Goal: Task Accomplishment & Management: Complete application form

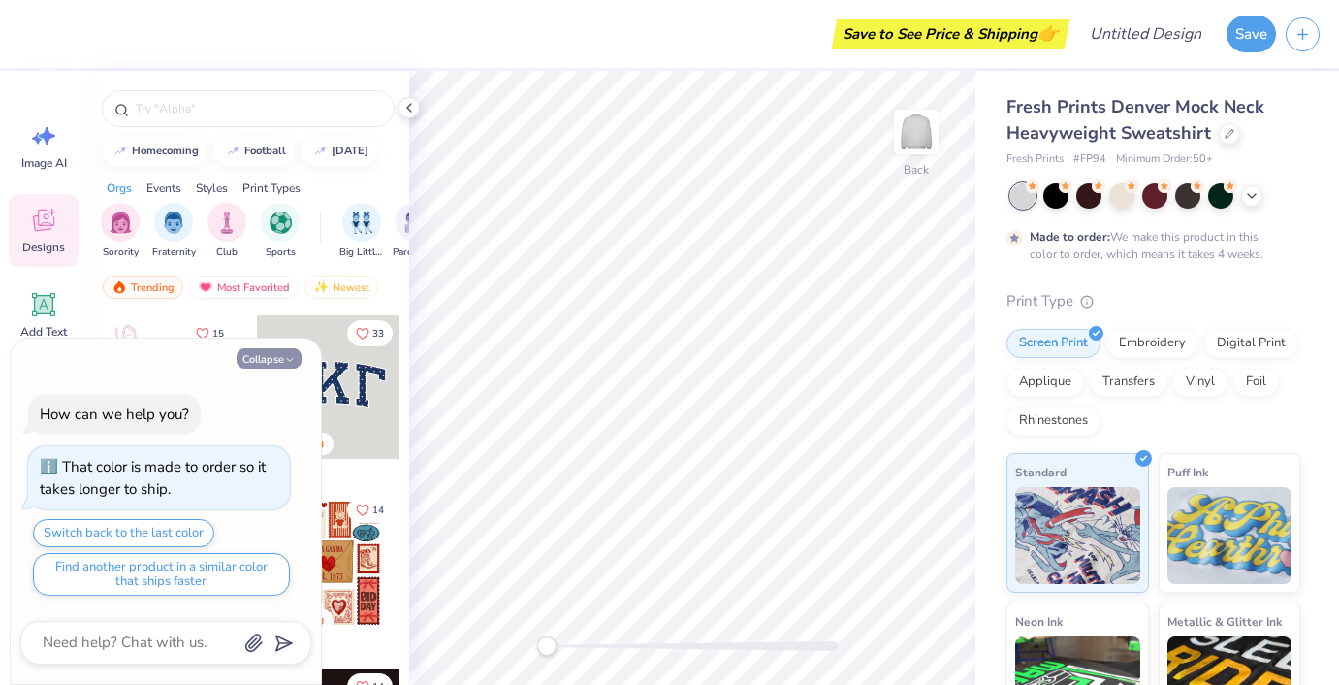
click at [285, 362] on icon "button" at bounding box center [290, 360] width 12 height 12
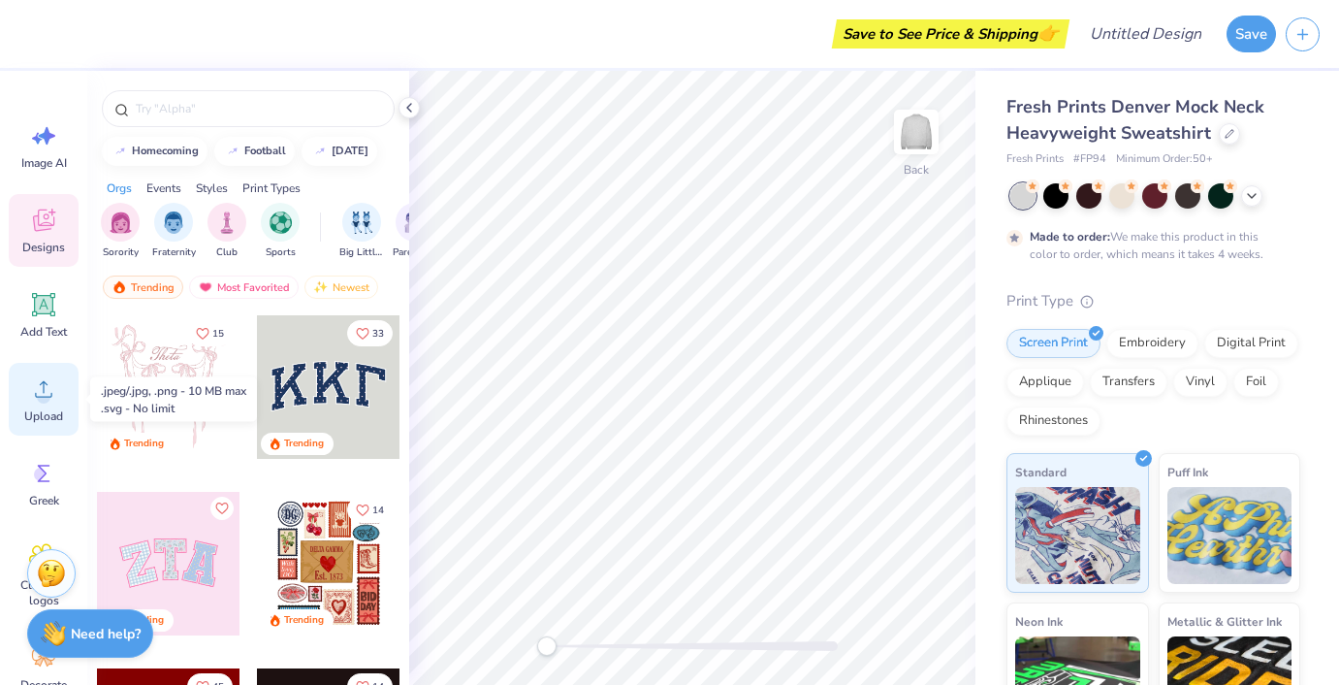
click at [43, 375] on icon at bounding box center [43, 388] width 29 height 29
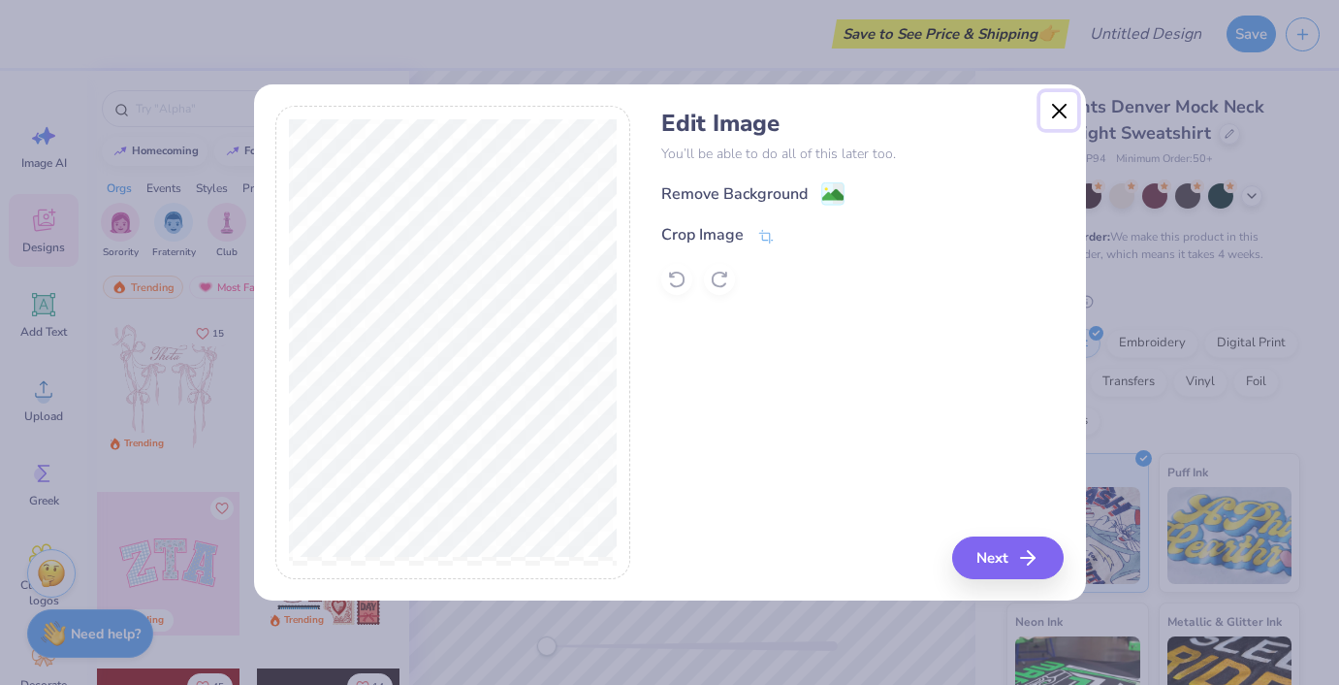
click at [1063, 117] on button "Close" at bounding box center [1059, 110] width 37 height 37
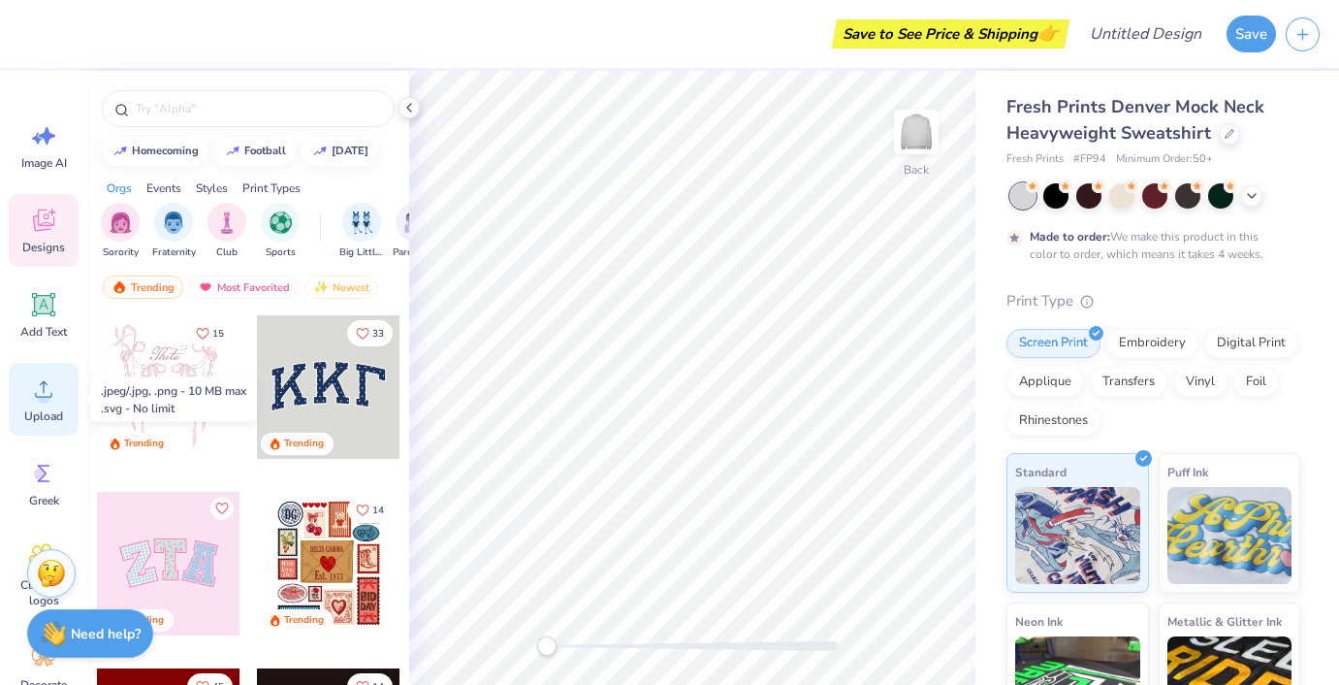
click at [52, 391] on icon at bounding box center [43, 388] width 29 height 29
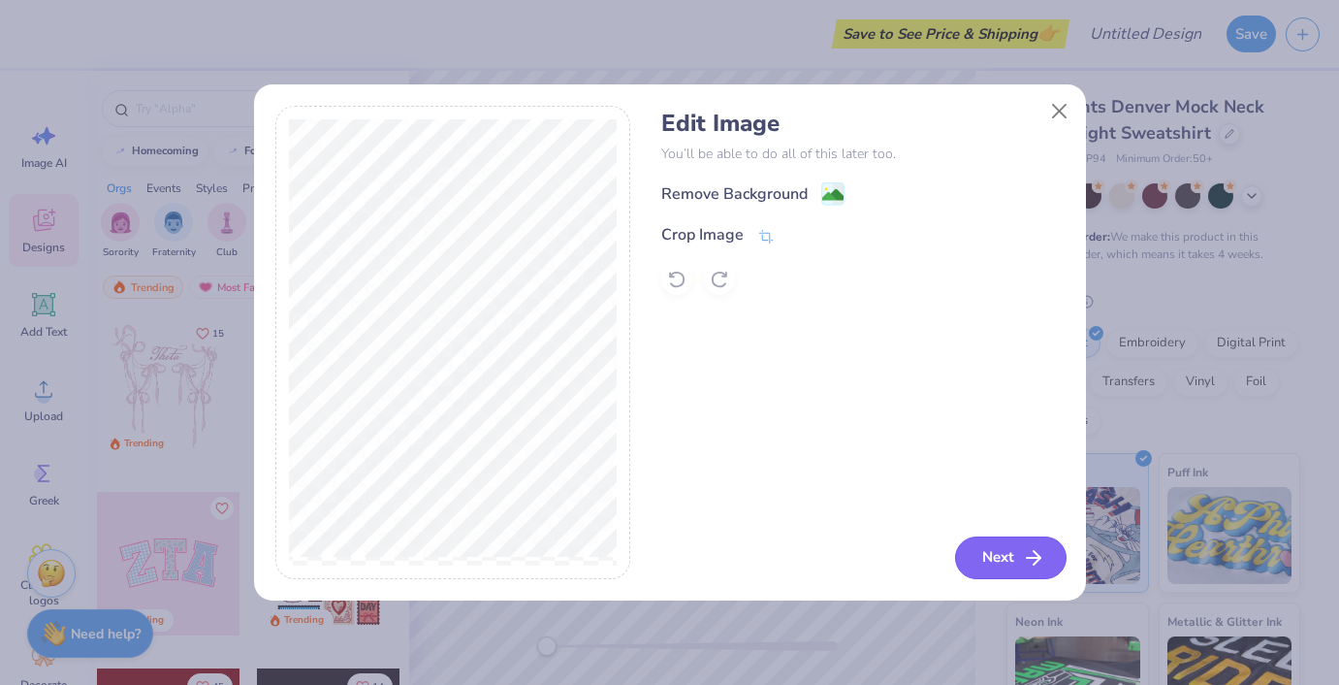
click at [1020, 566] on button "Next" at bounding box center [1011, 557] width 112 height 43
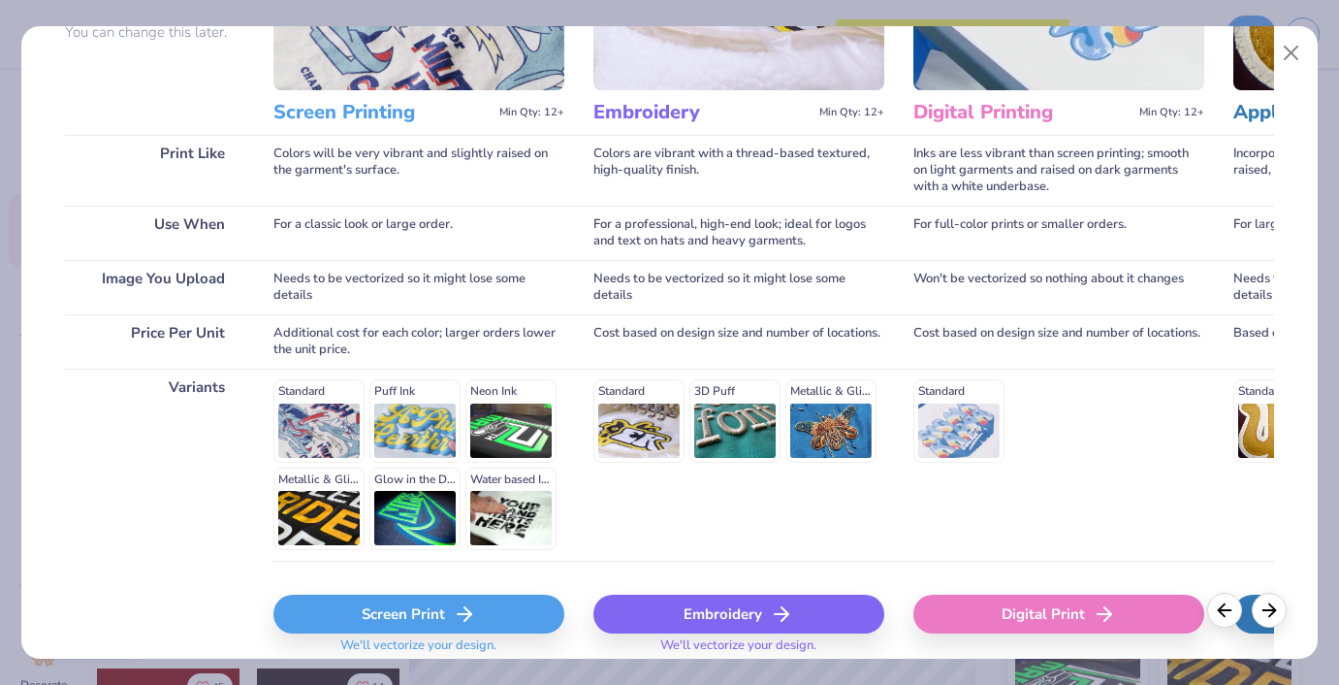
scroll to position [222, 0]
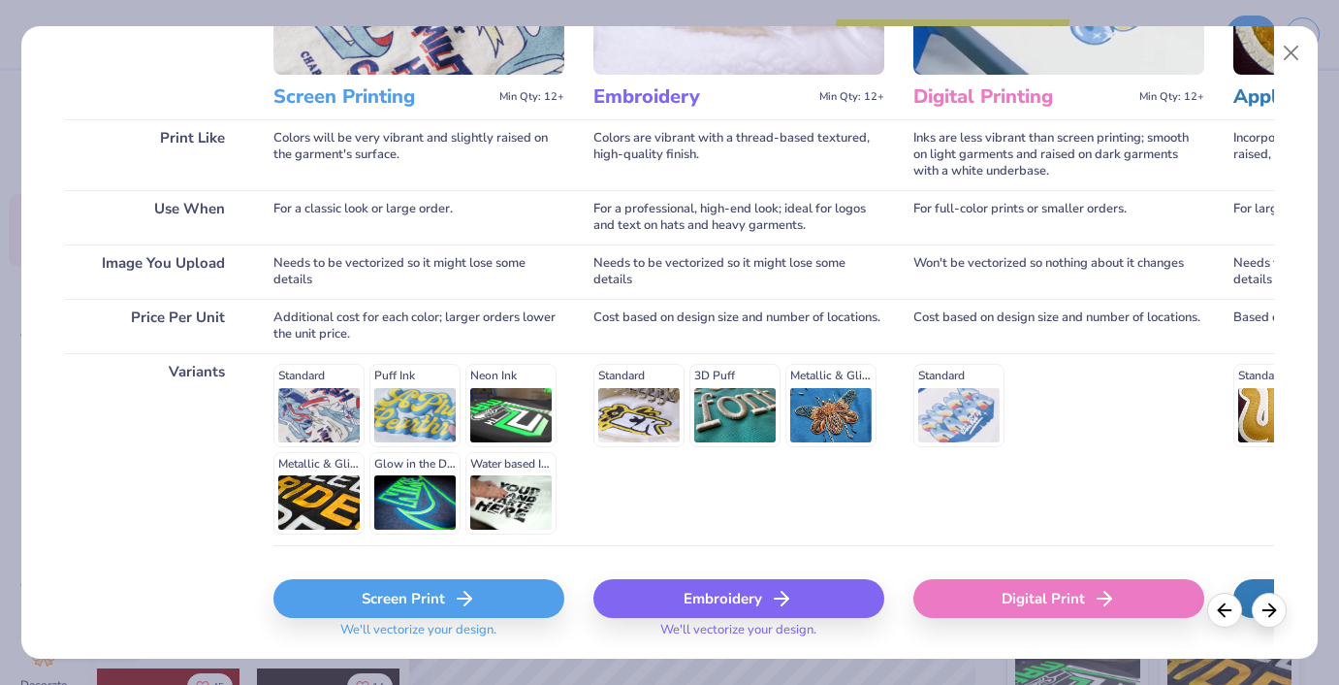
click at [726, 605] on div "Embroidery" at bounding box center [738, 598] width 291 height 39
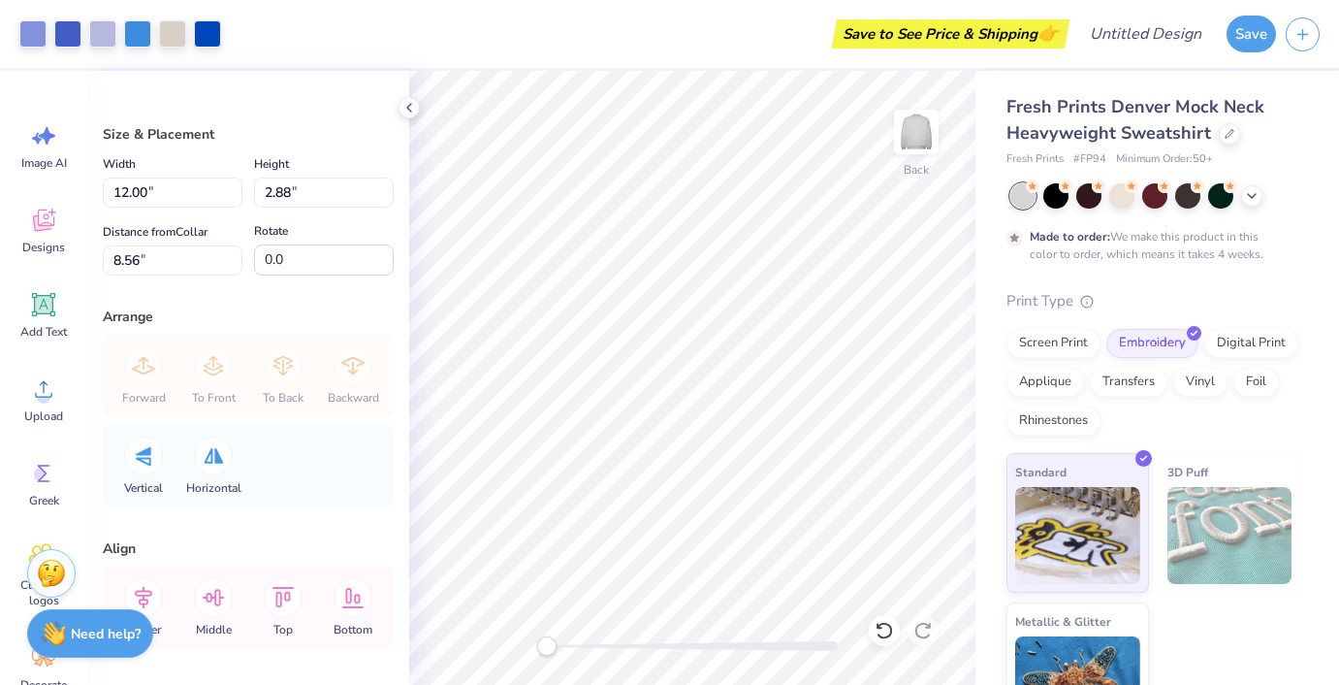
type textarea "x"
type input "2.36"
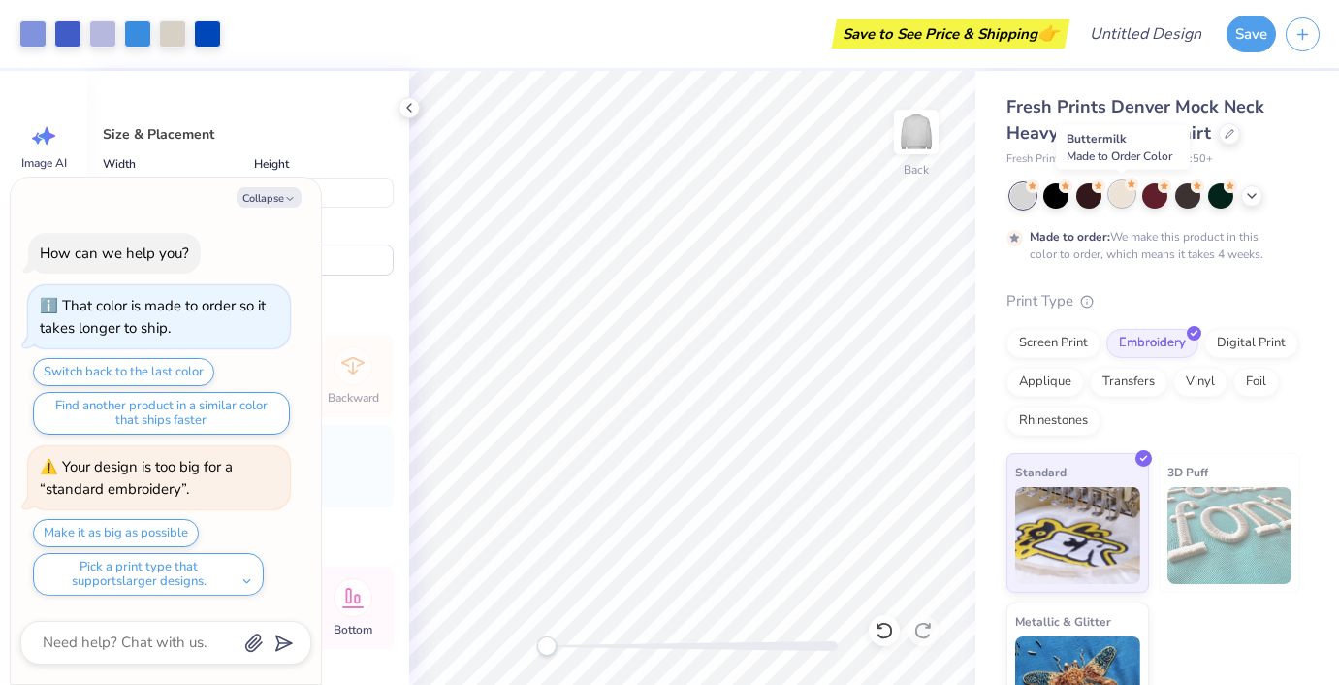
click at [1122, 202] on div at bounding box center [1121, 193] width 25 height 25
type textarea "x"
type input "3.00"
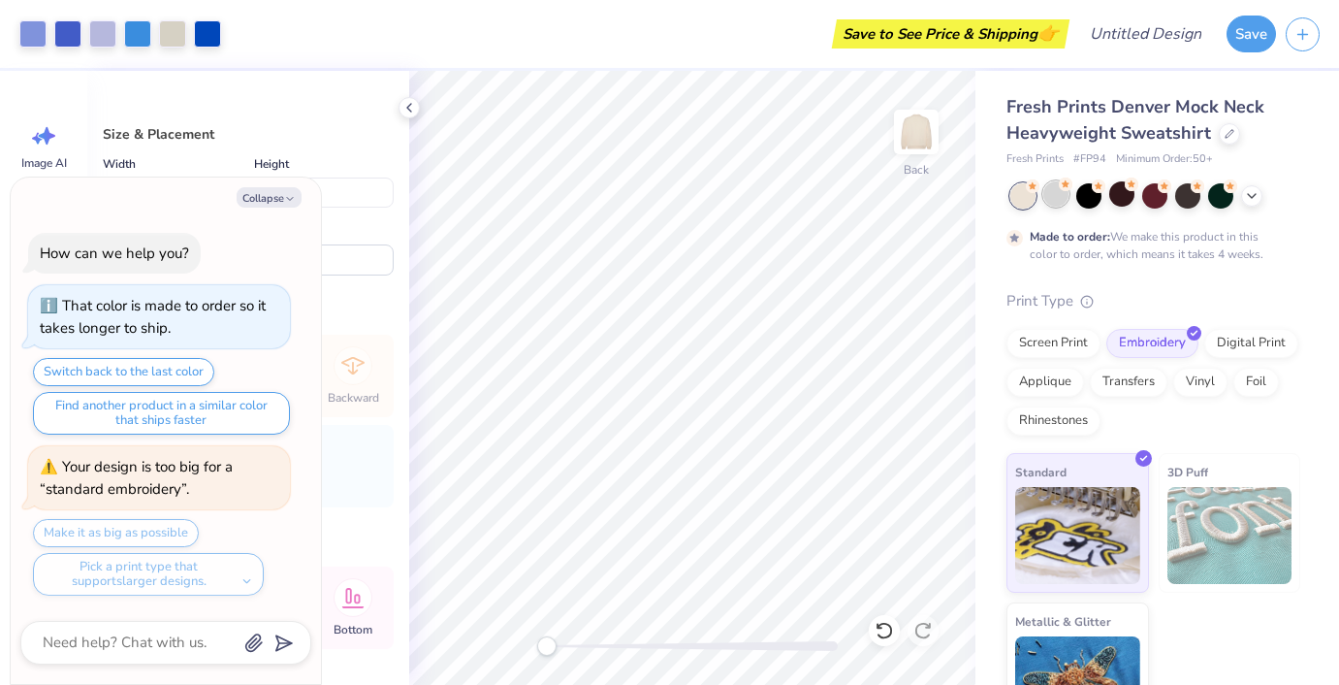
click at [1065, 198] on div at bounding box center [1055, 193] width 25 height 25
click at [1256, 200] on icon at bounding box center [1252, 194] width 16 height 16
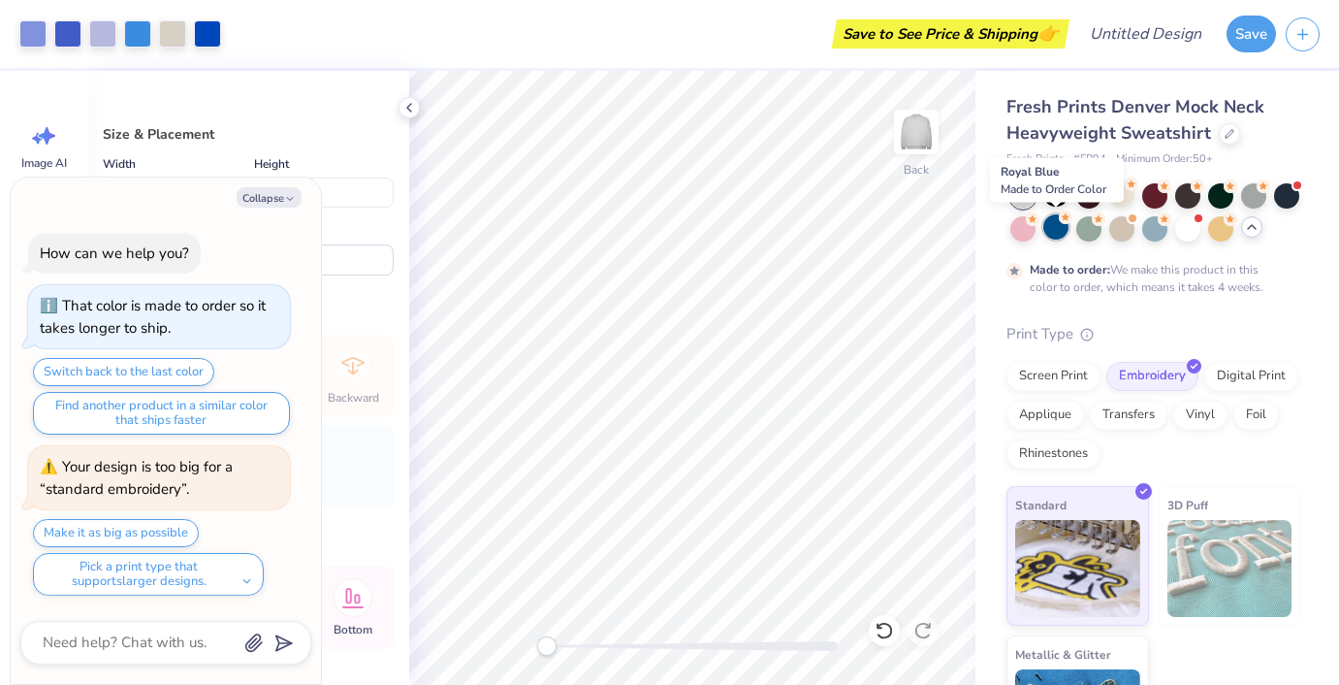
click at [1061, 225] on div at bounding box center [1055, 226] width 25 height 25
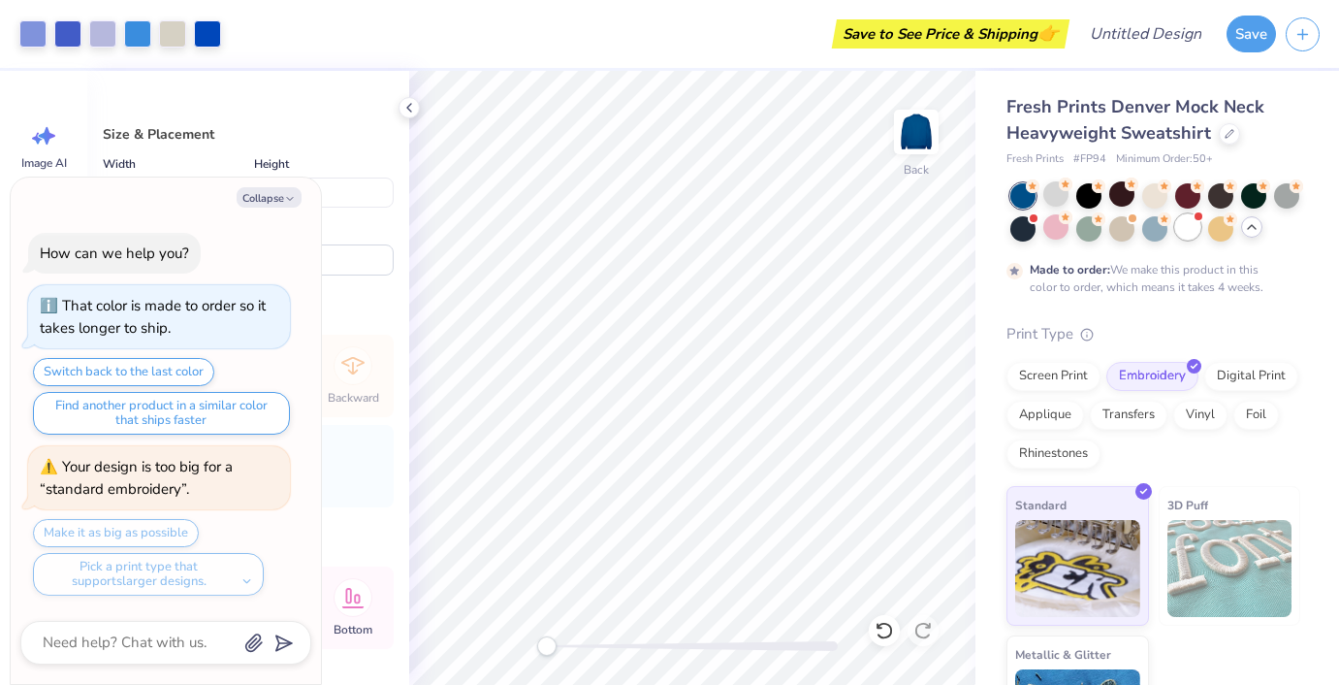
click at [1191, 232] on div at bounding box center [1187, 226] width 25 height 25
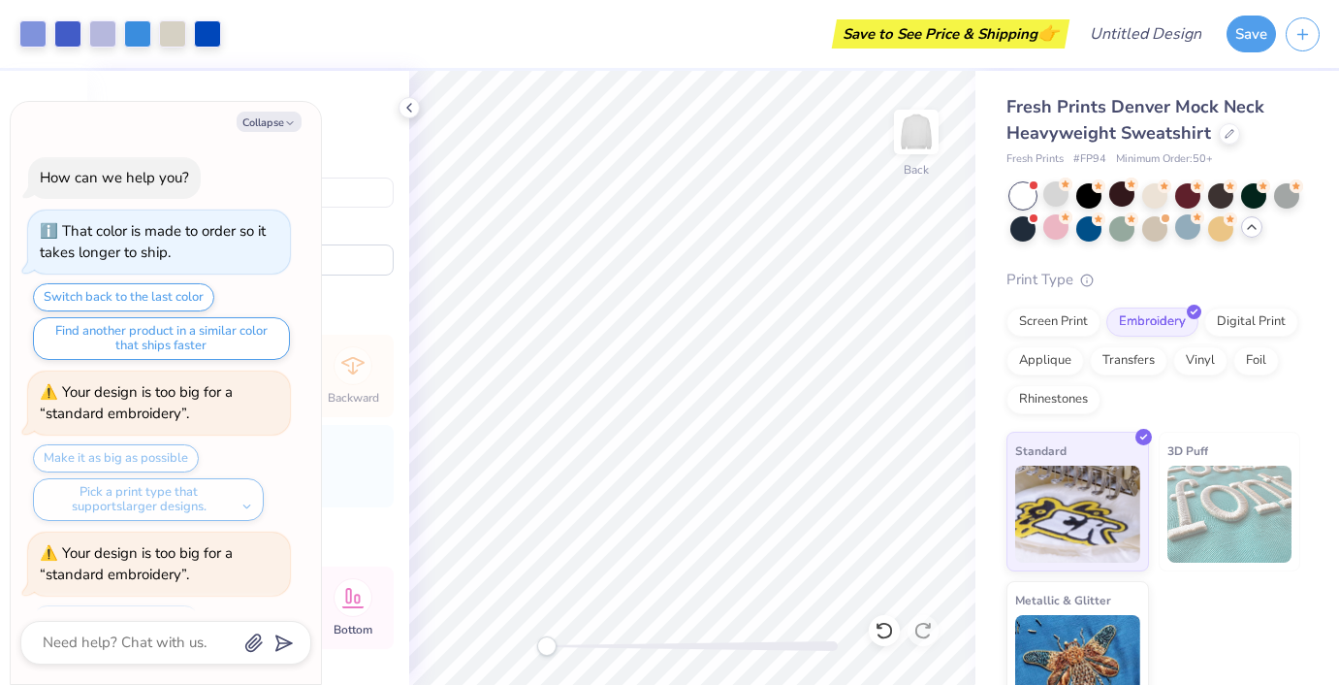
scroll to position [456, 0]
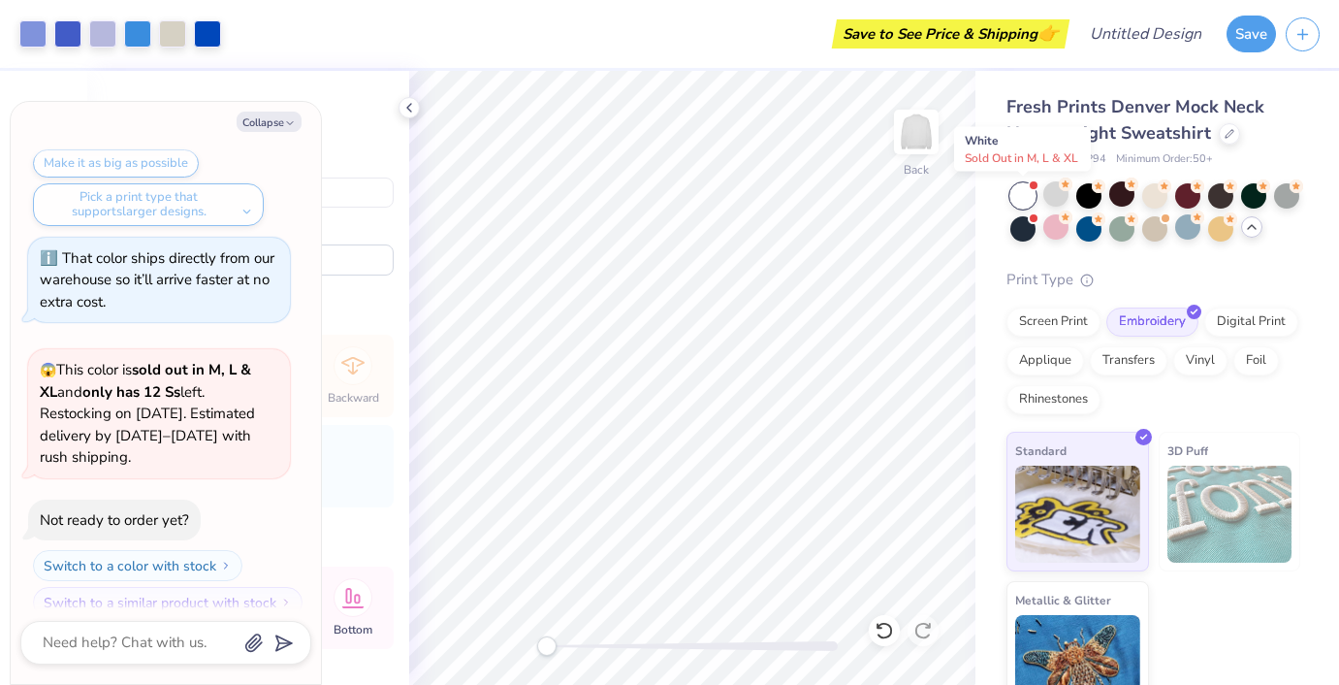
click at [1019, 190] on div at bounding box center [1022, 195] width 25 height 25
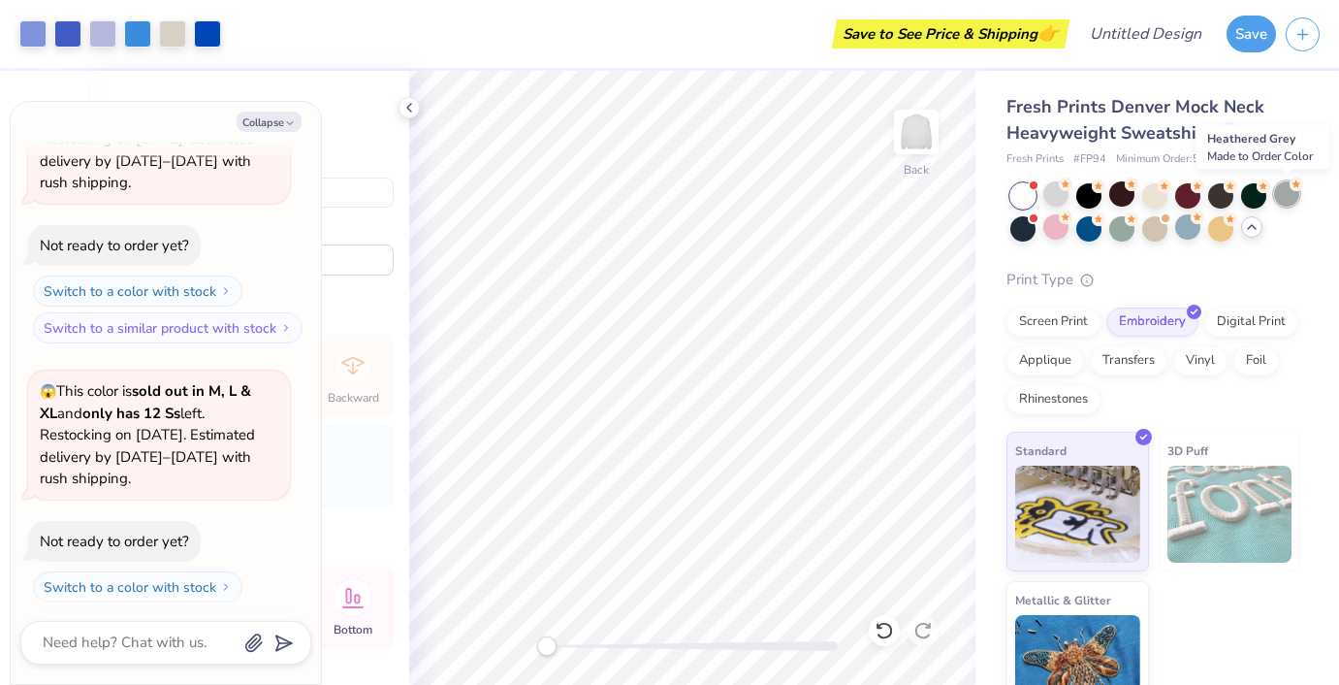
click at [1294, 195] on div at bounding box center [1286, 193] width 25 height 25
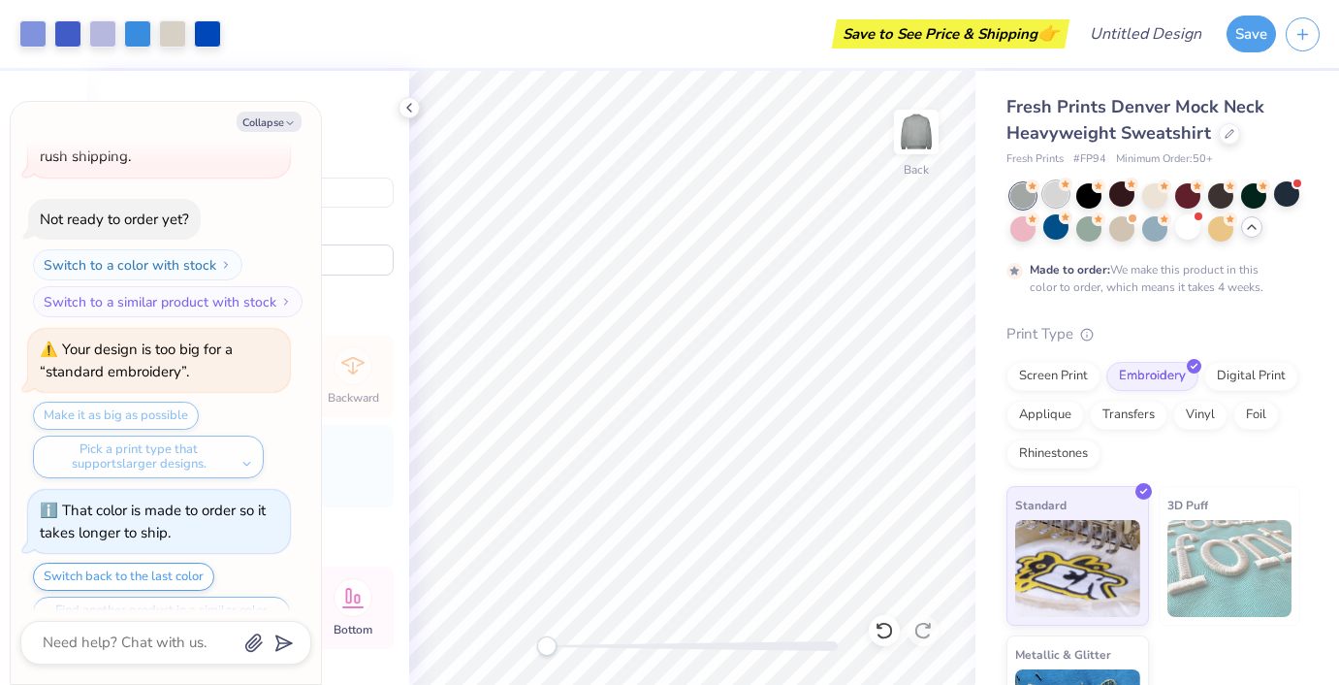
click at [1049, 192] on div at bounding box center [1055, 193] width 25 height 25
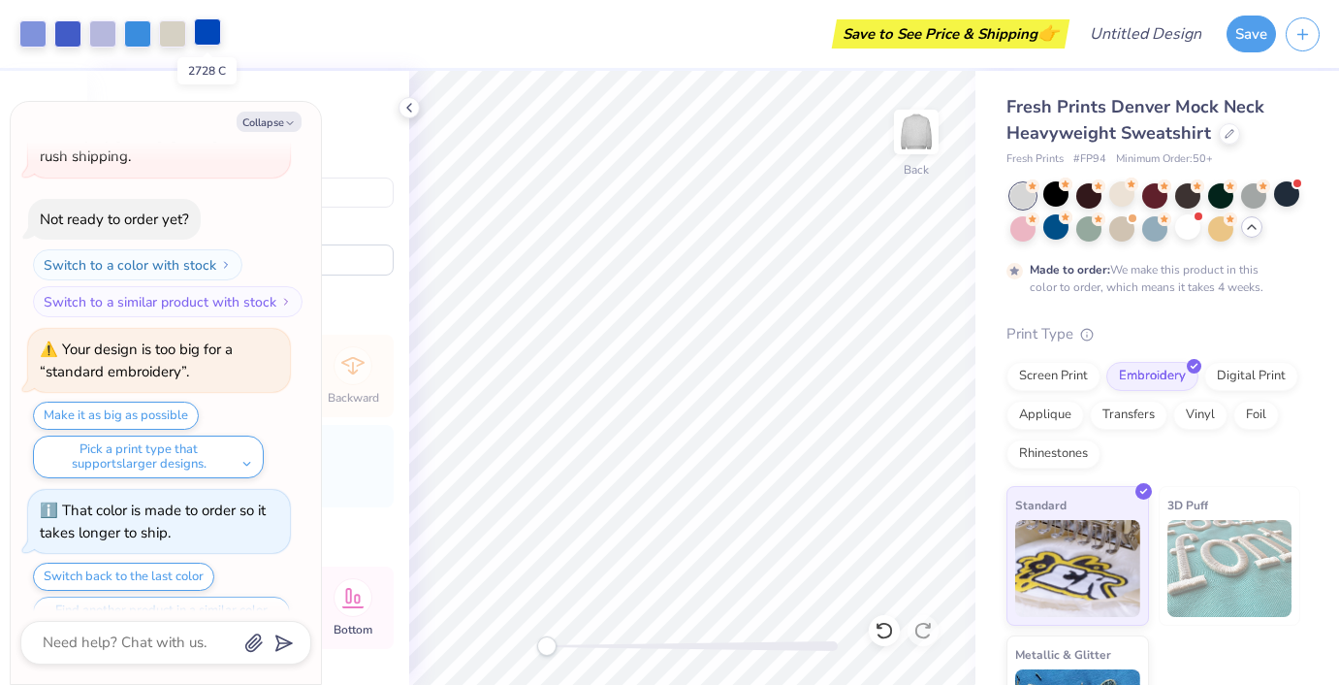
click at [211, 26] on div at bounding box center [207, 31] width 27 height 27
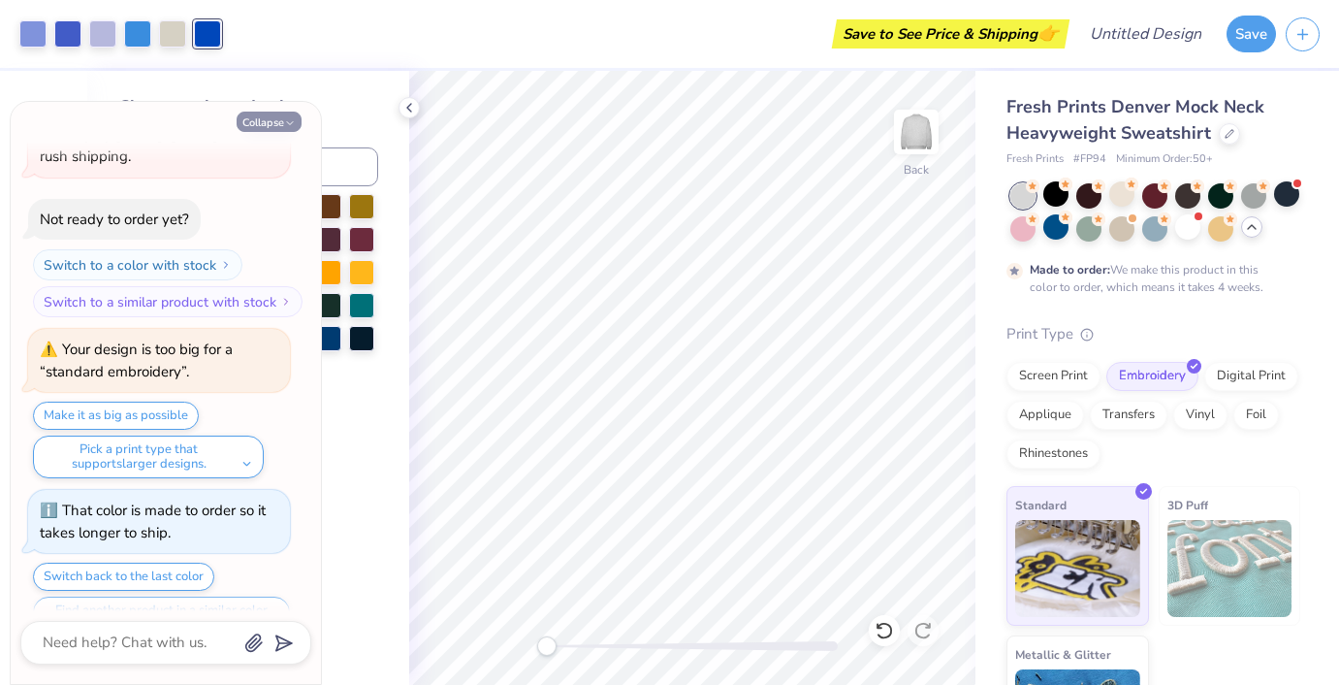
click at [283, 120] on button "Collapse" at bounding box center [269, 122] width 65 height 20
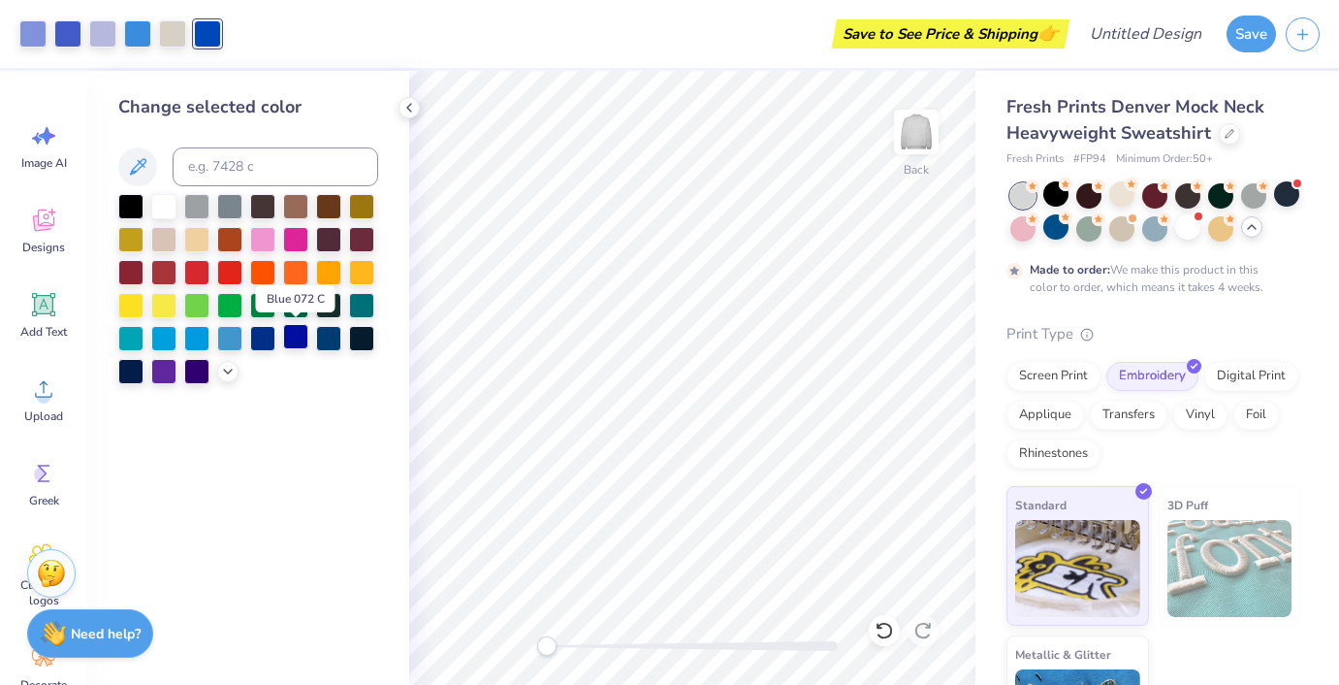
click at [302, 341] on div at bounding box center [295, 336] width 25 height 25
click at [293, 549] on div "Change selected color" at bounding box center [248, 378] width 322 height 614
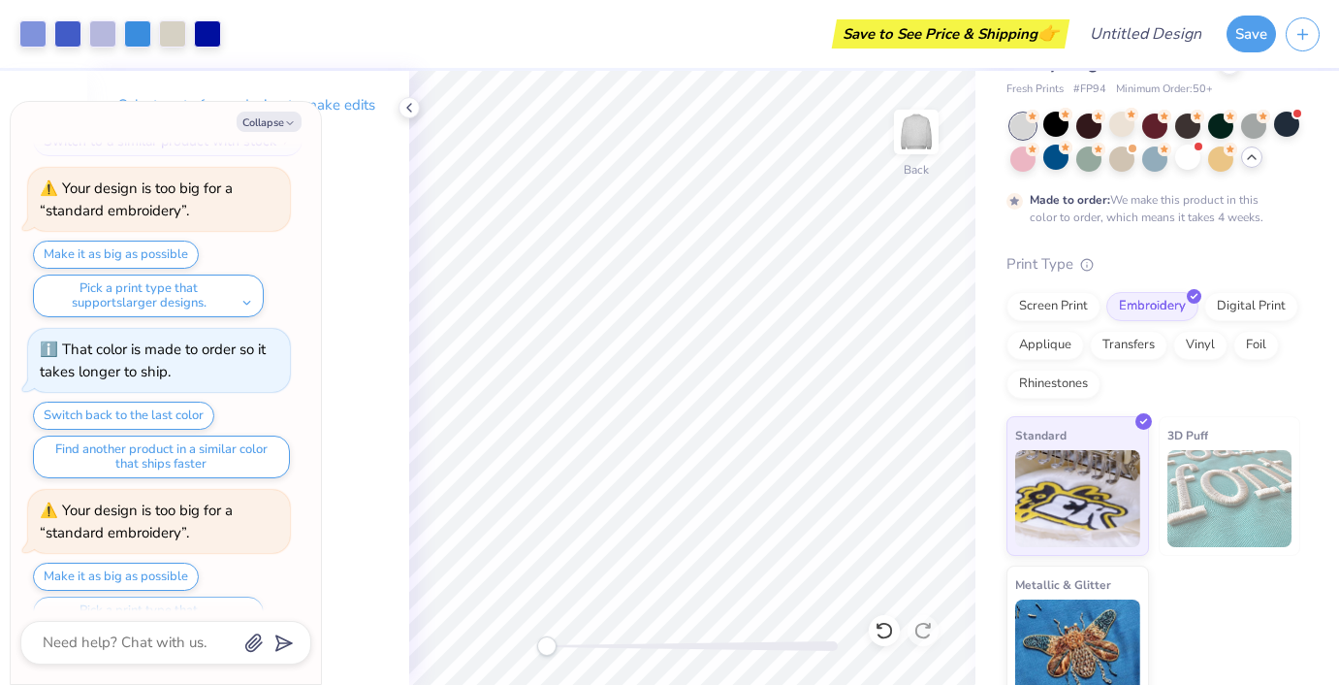
scroll to position [90, 0]
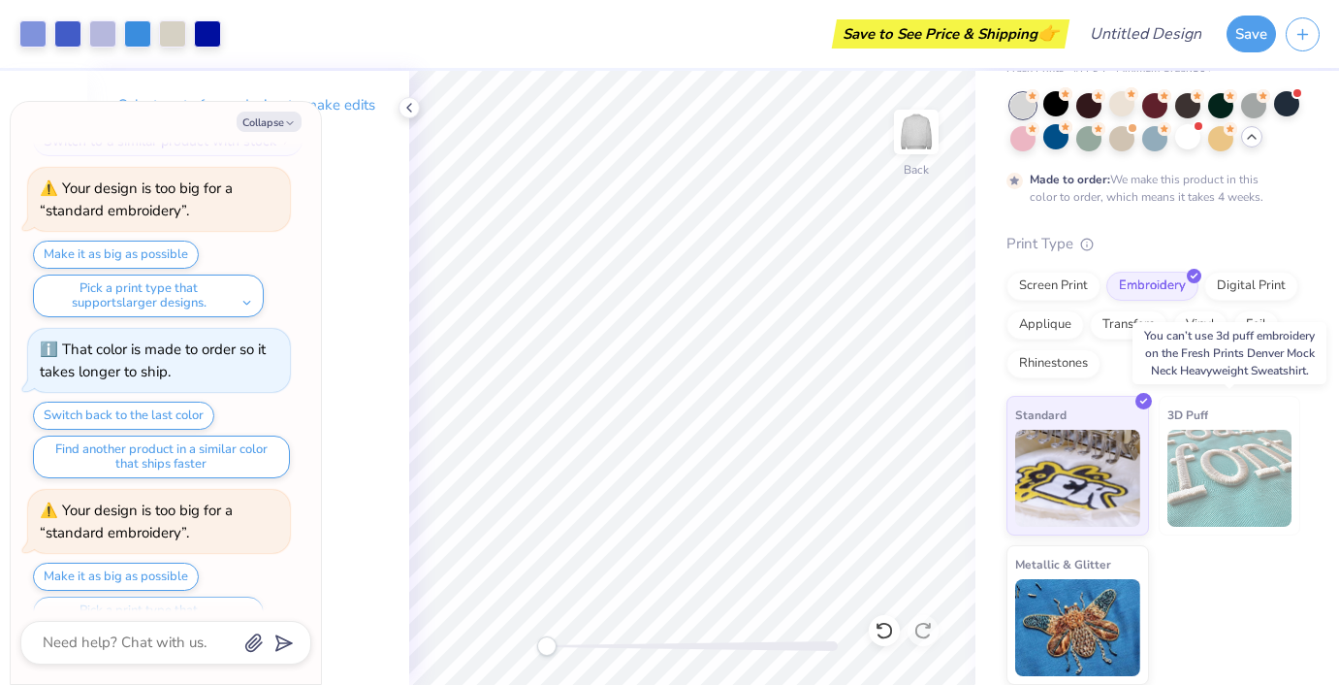
click at [1248, 460] on img at bounding box center [1230, 478] width 125 height 97
click at [1060, 294] on div "Screen Print" at bounding box center [1054, 283] width 94 height 29
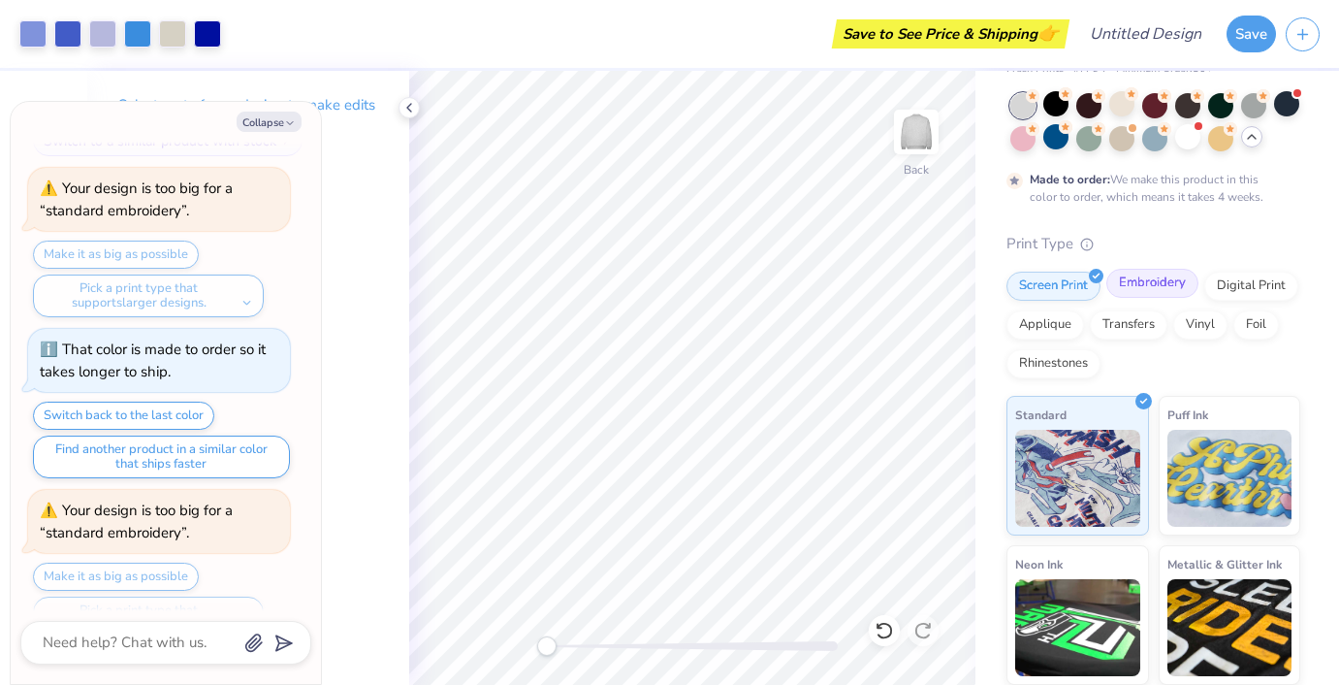
click at [1184, 287] on div "Embroidery" at bounding box center [1152, 283] width 92 height 29
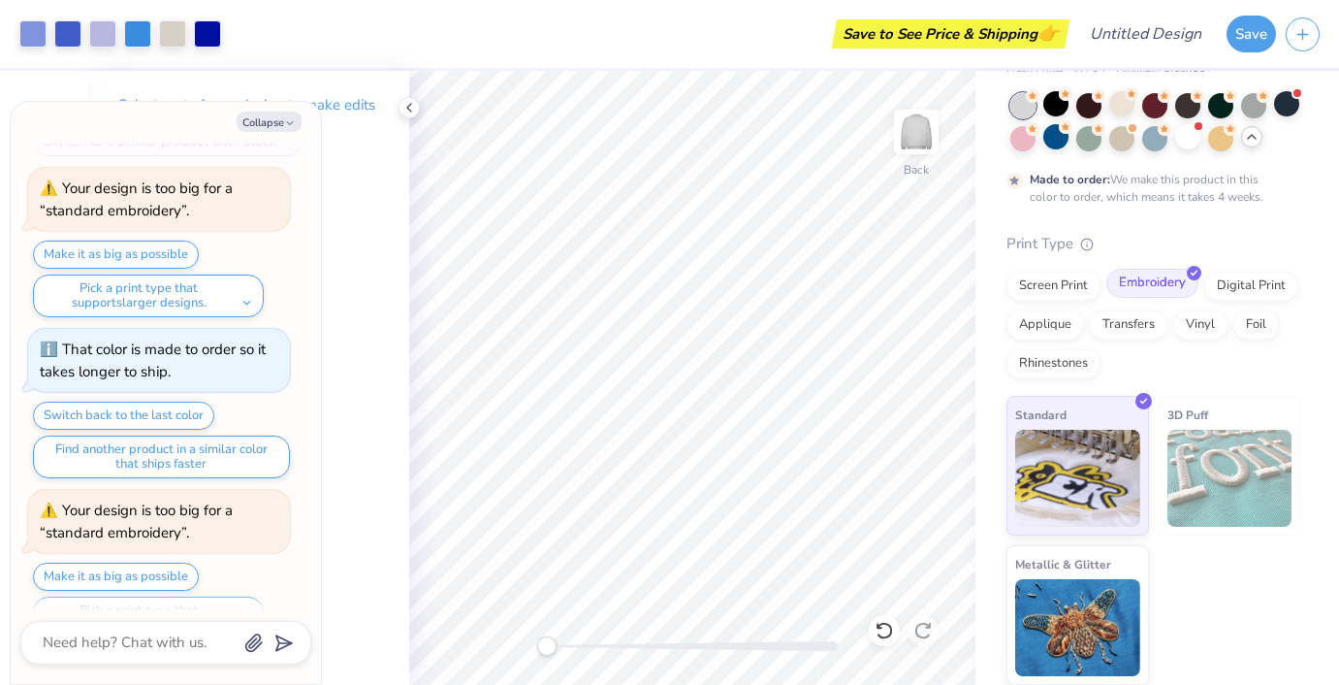
scroll to position [0, 0]
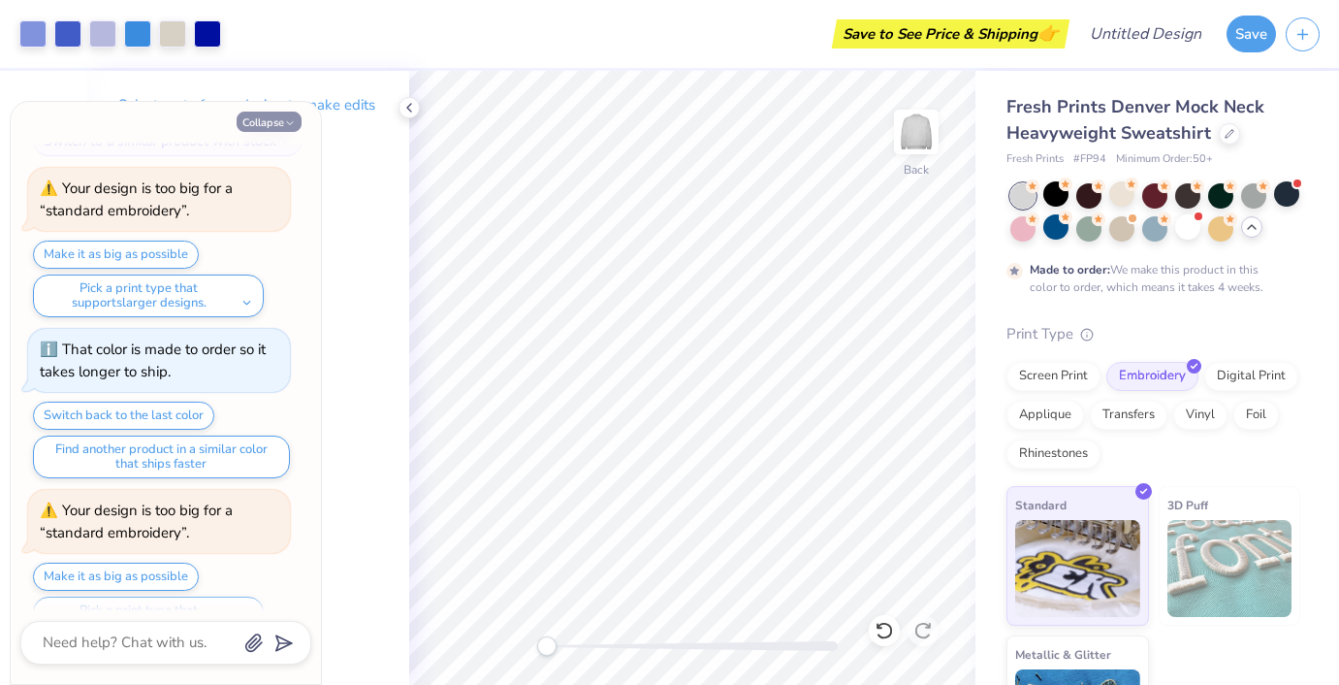
click at [287, 121] on icon "button" at bounding box center [290, 123] width 12 height 12
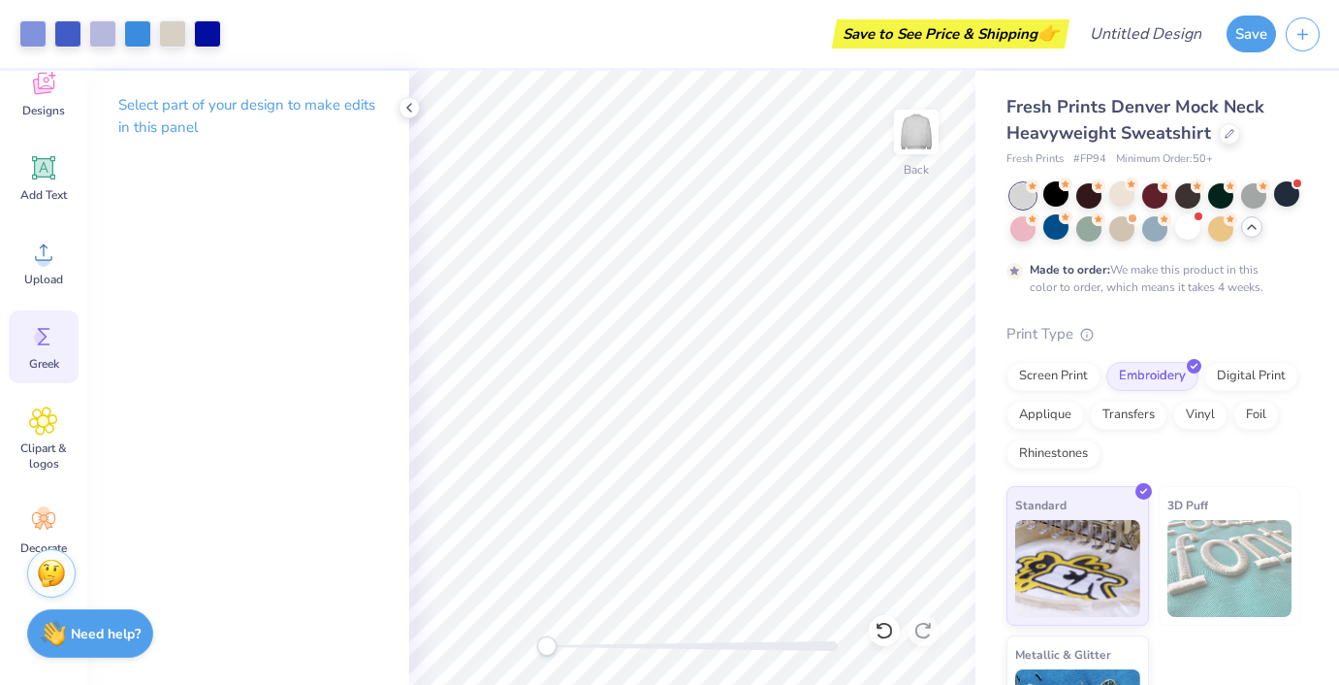
scroll to position [165, 0]
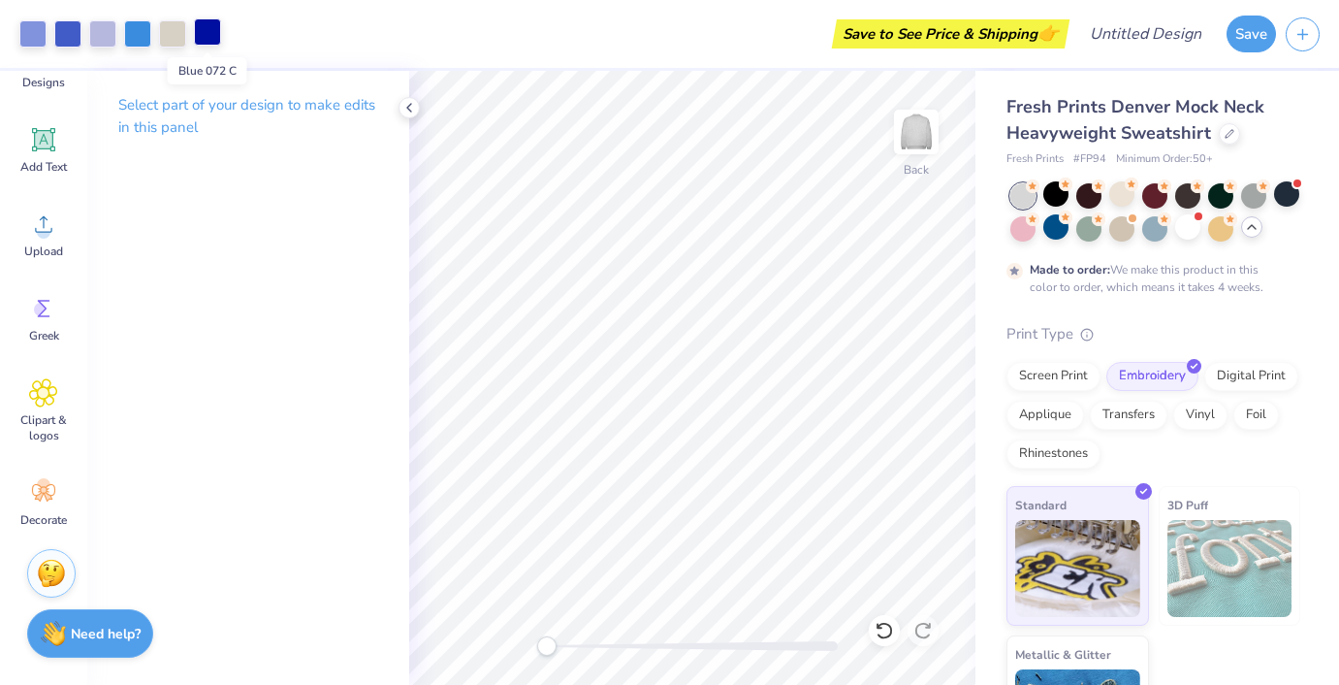
click at [208, 31] on div at bounding box center [207, 31] width 27 height 27
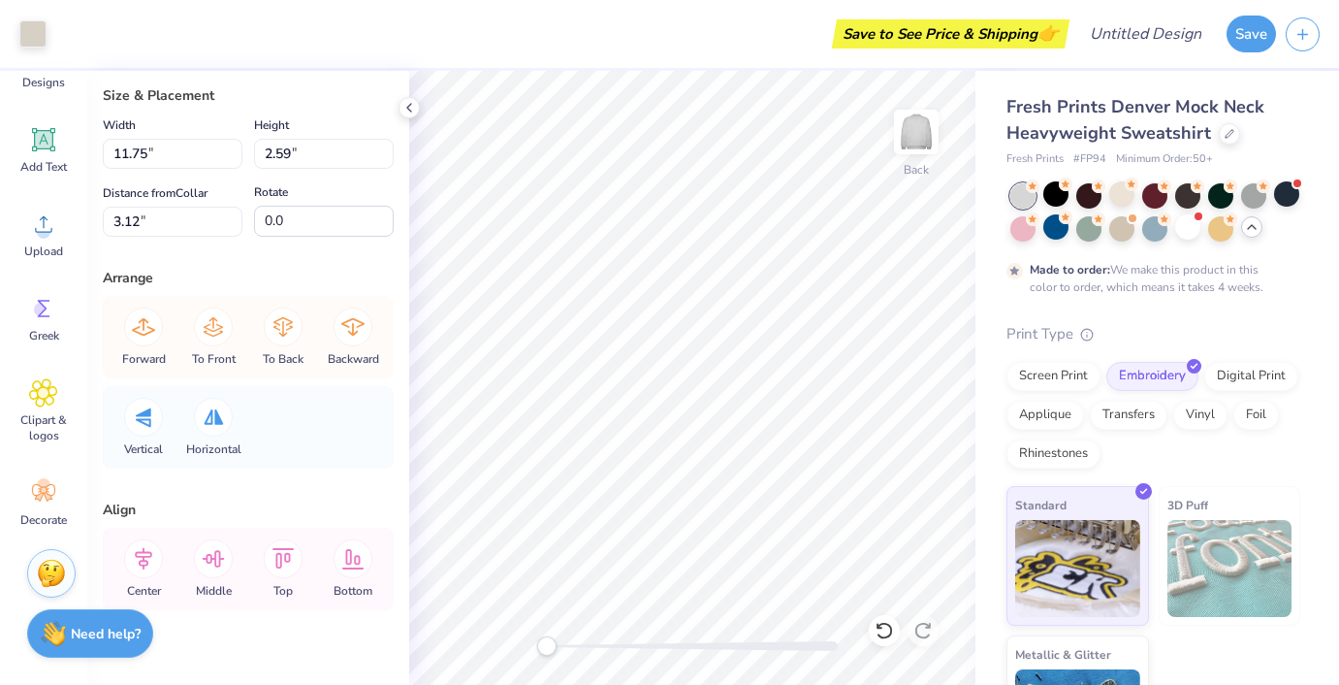
scroll to position [71, 0]
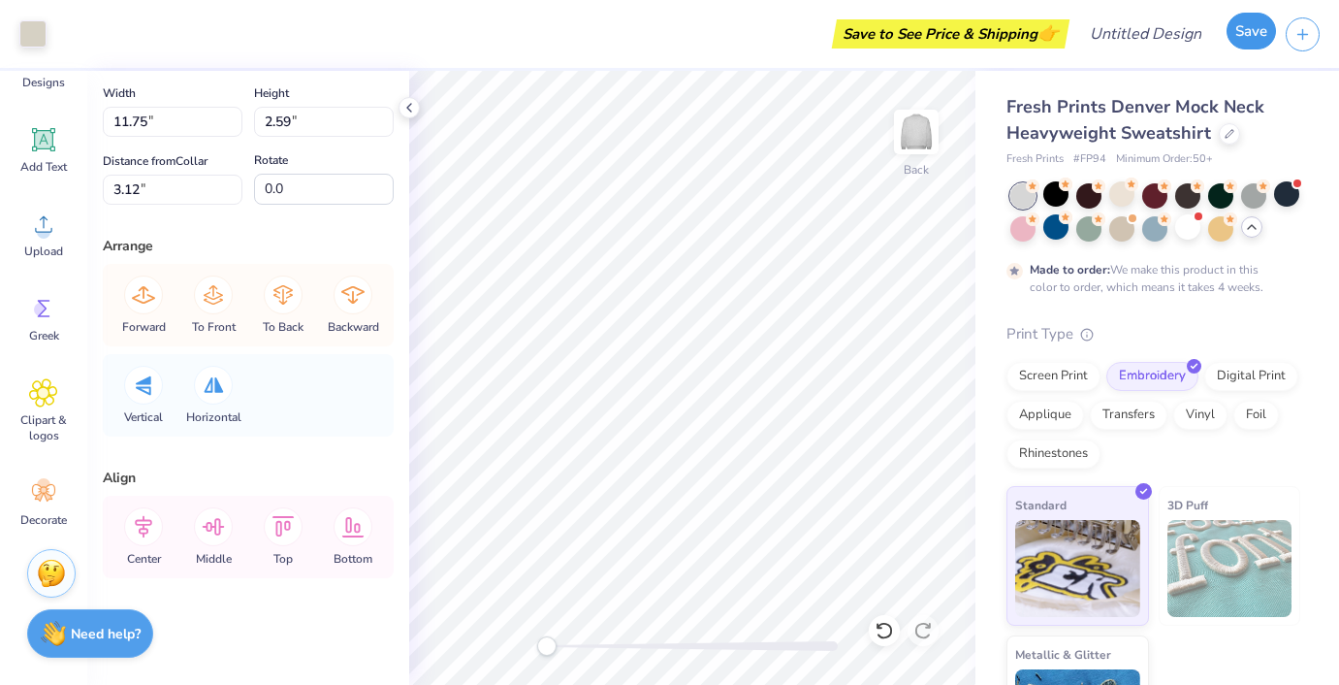
click at [1257, 37] on button "Save" at bounding box center [1251, 31] width 49 height 37
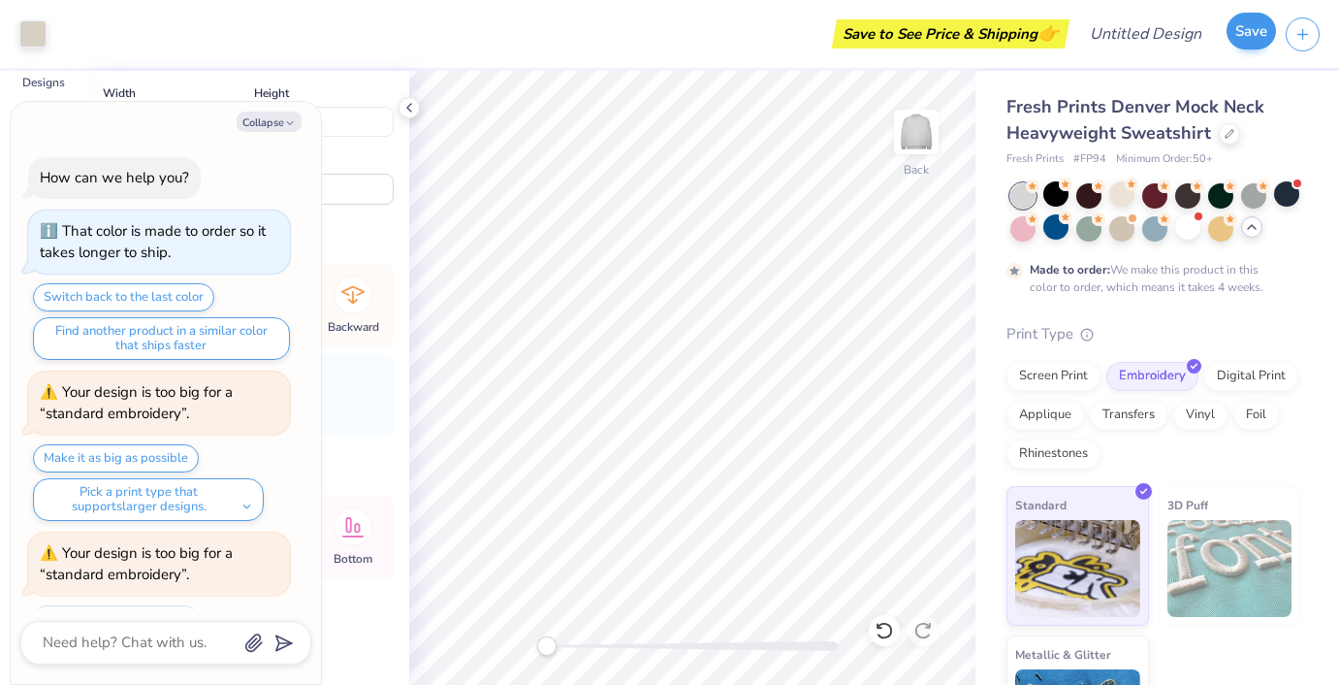
scroll to position [1266, 0]
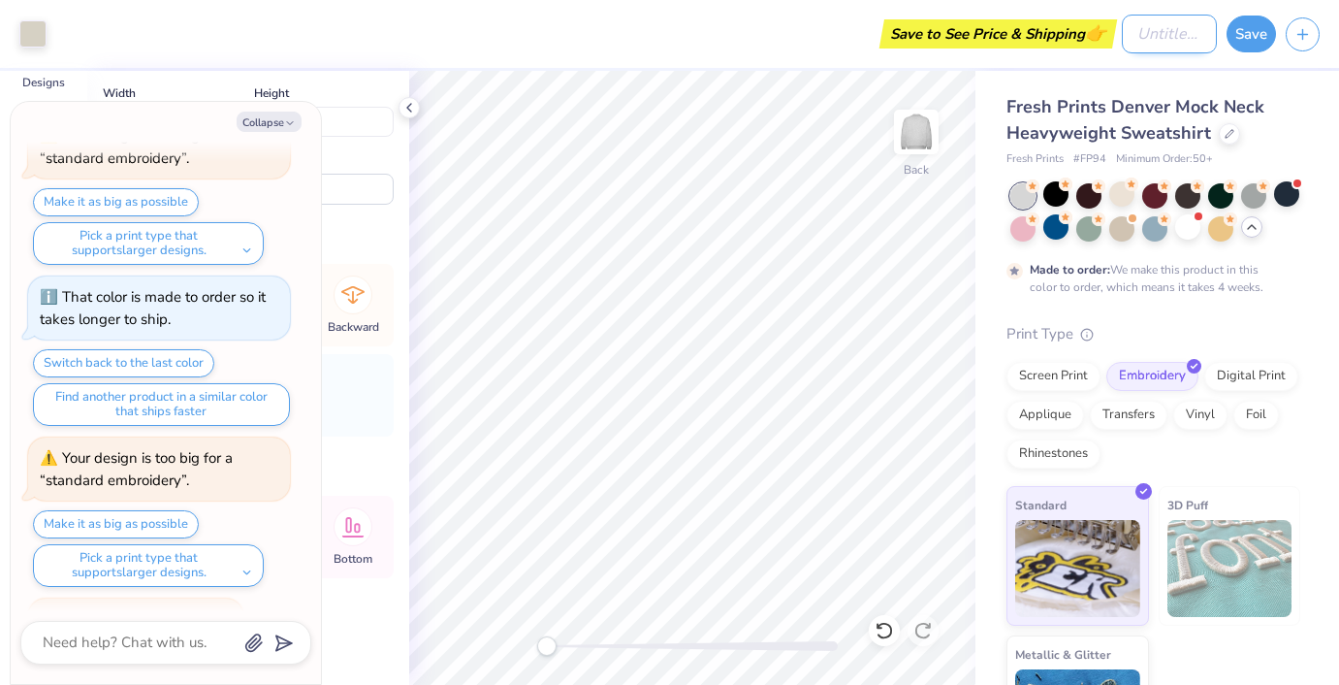
click at [1122, 47] on input "Design Title" at bounding box center [1169, 34] width 95 height 39
type textarea "x"
type input "V"
type textarea "x"
type input "VT"
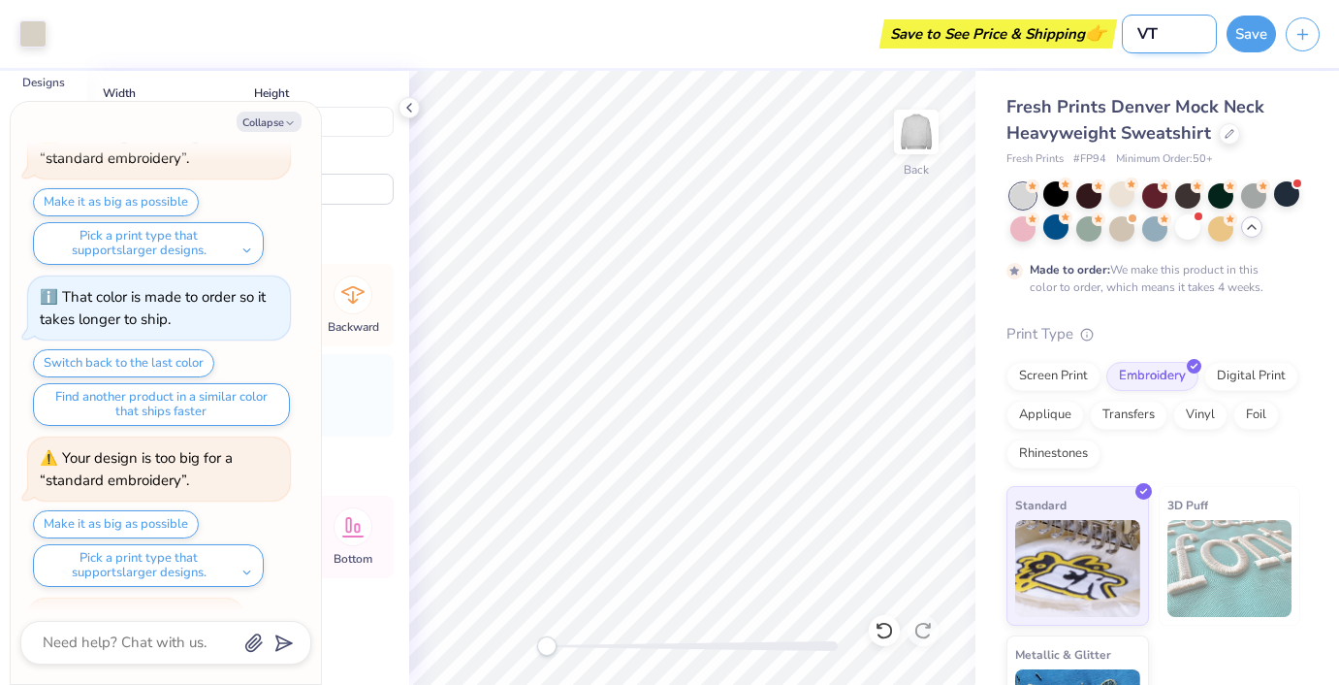
type textarea "x"
type input "VTL"
type textarea "x"
type input "VTLL"
type textarea "x"
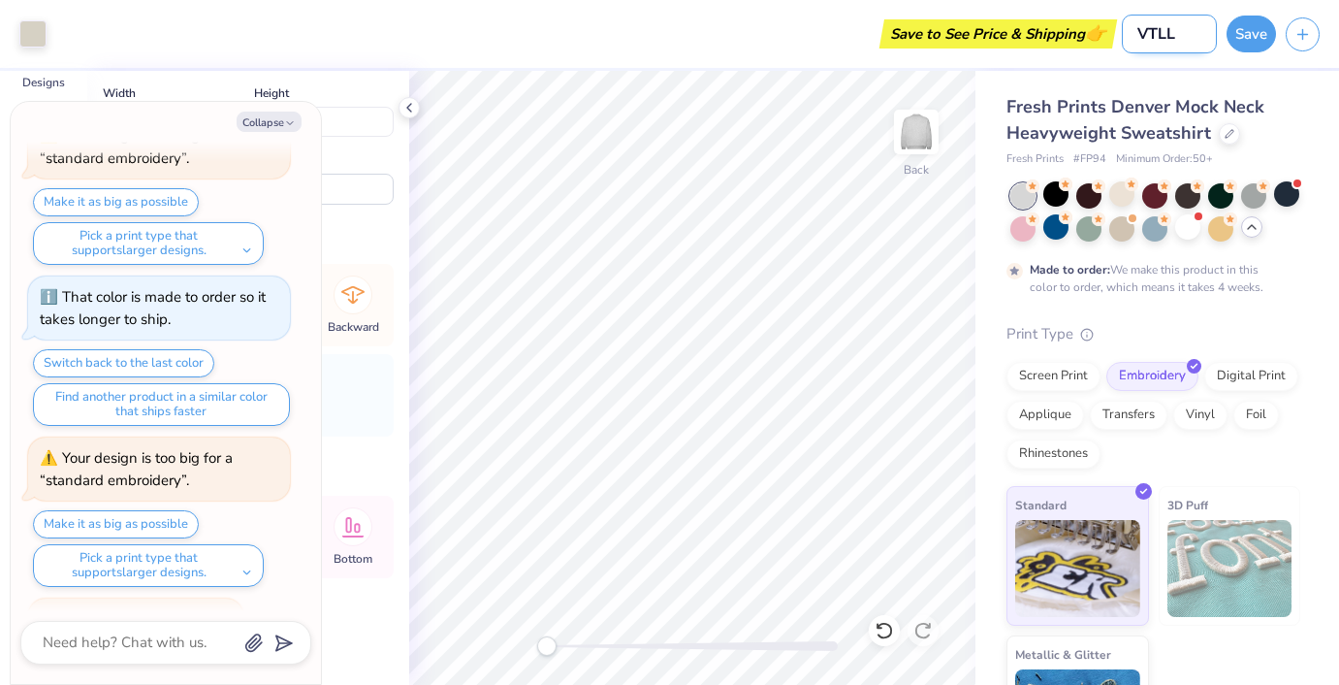
type input "VTLLC"
type textarea "x"
type input "VTLLC"
click at [1251, 24] on button "Save" at bounding box center [1251, 31] width 49 height 37
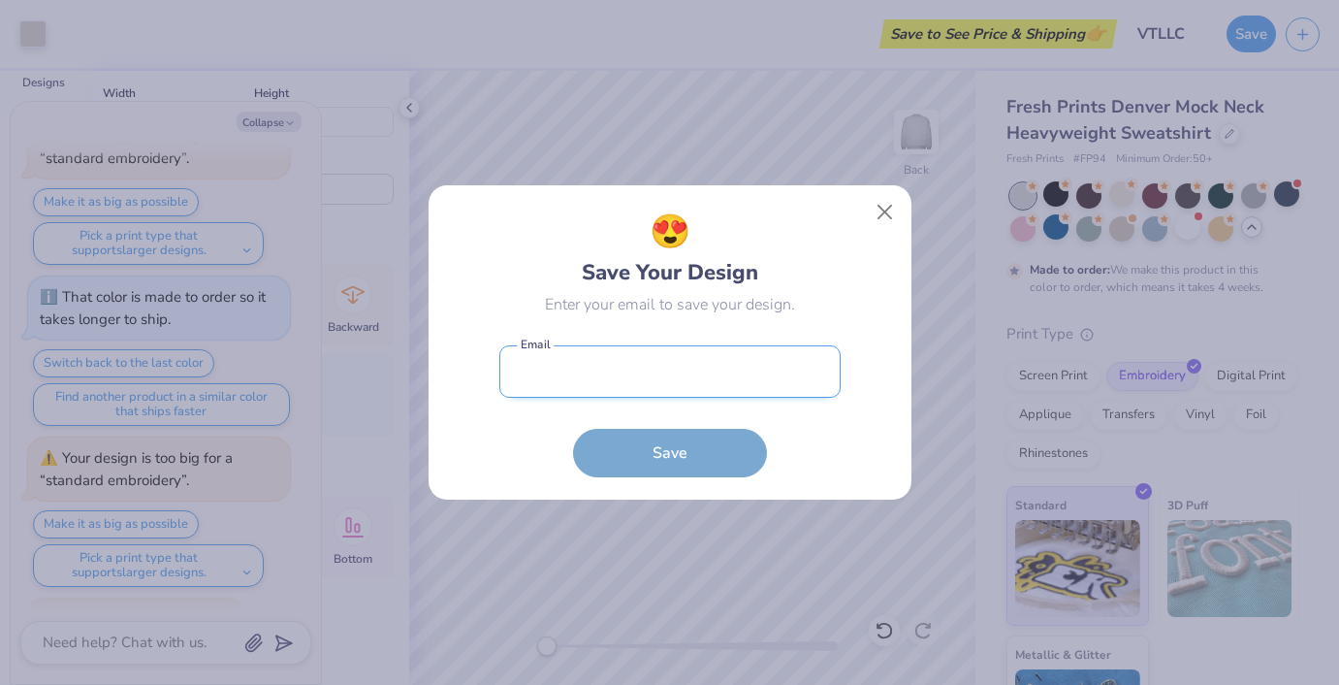
click at [625, 354] on input "email" at bounding box center [669, 371] width 341 height 53
type input "[EMAIL_ADDRESS][DOMAIN_NAME]"
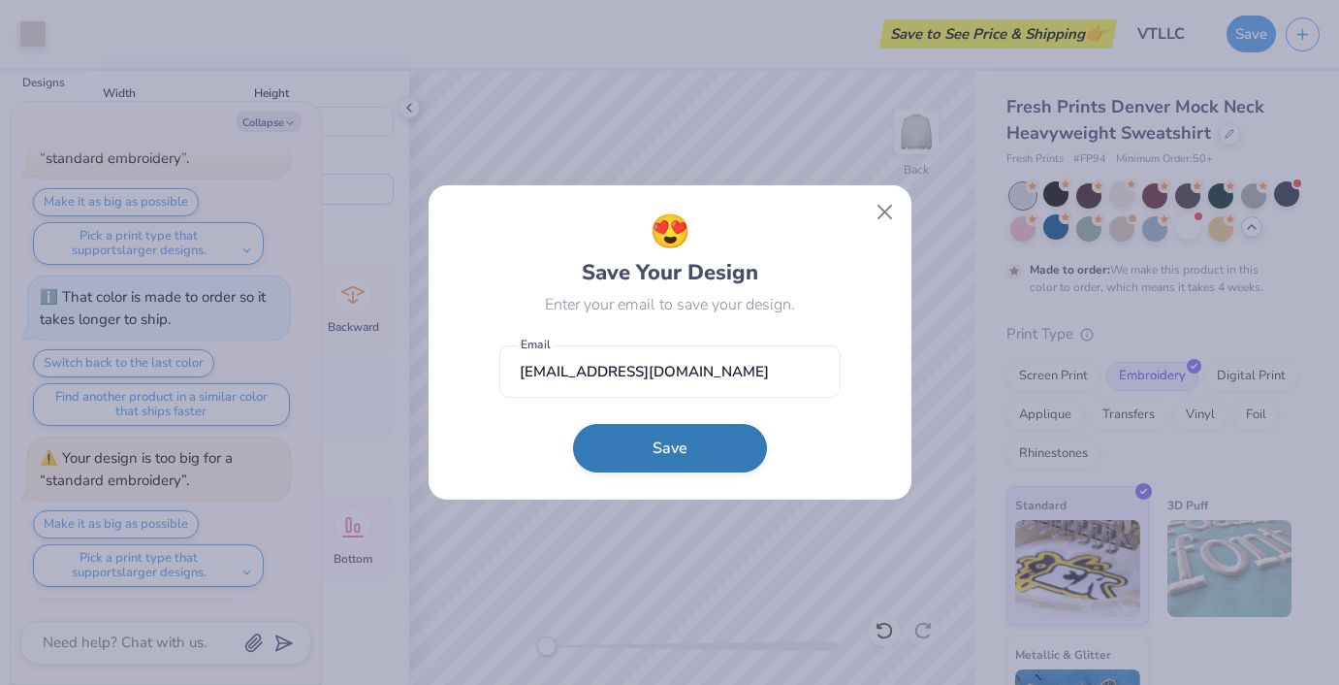
click at [637, 432] on button "Save" at bounding box center [670, 448] width 194 height 48
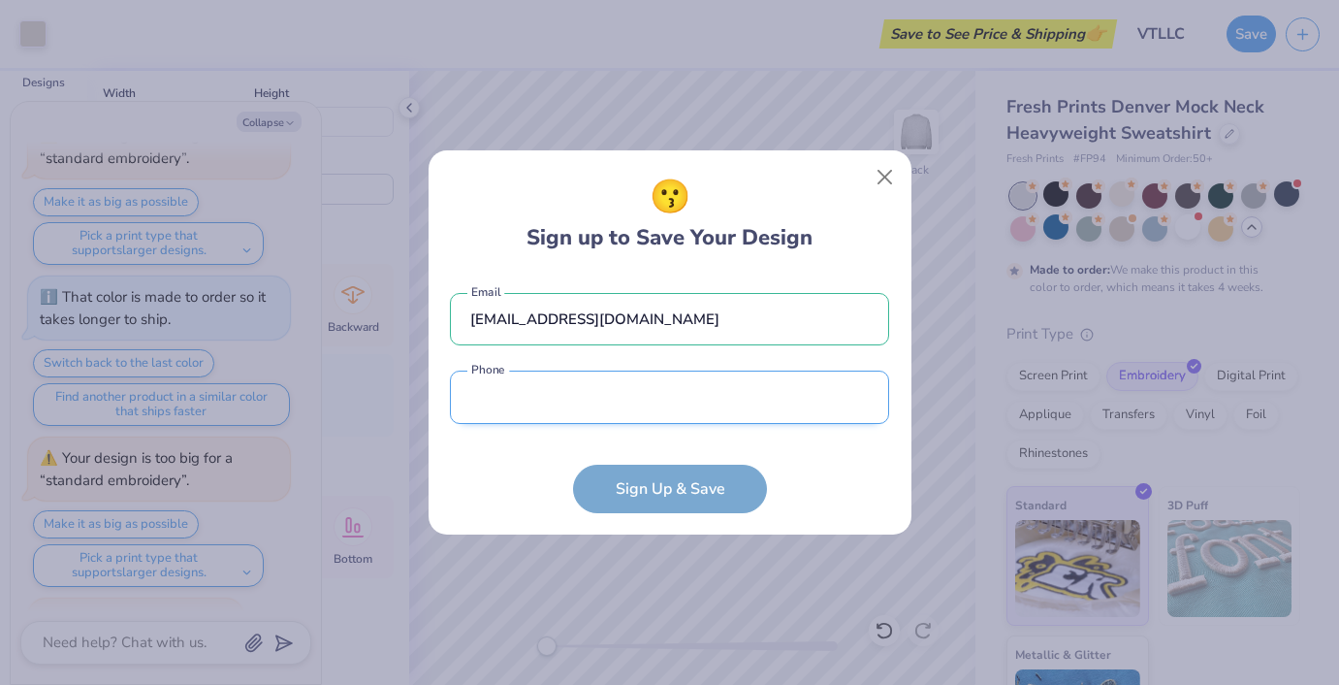
click at [601, 420] on input "tel" at bounding box center [669, 396] width 439 height 53
type input "[PHONE_NUMBER]"
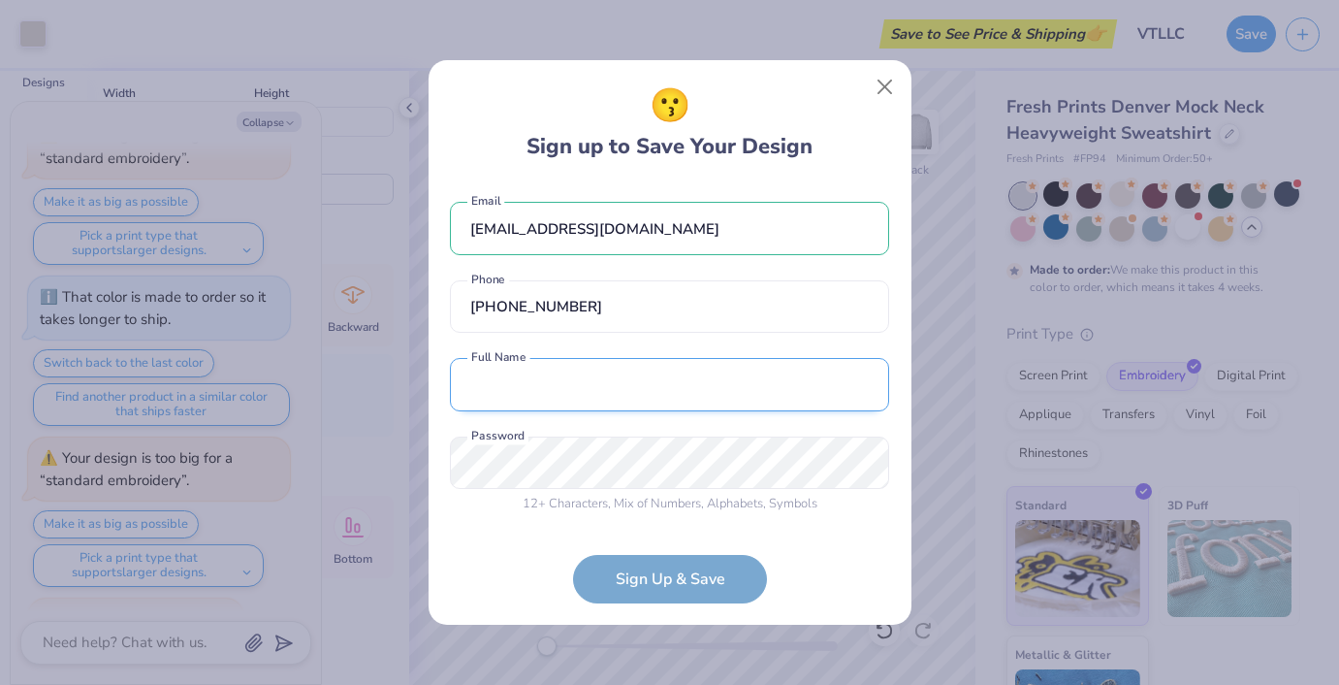
click at [593, 377] on input "text" at bounding box center [669, 384] width 439 height 53
type input "[PERSON_NAME]"
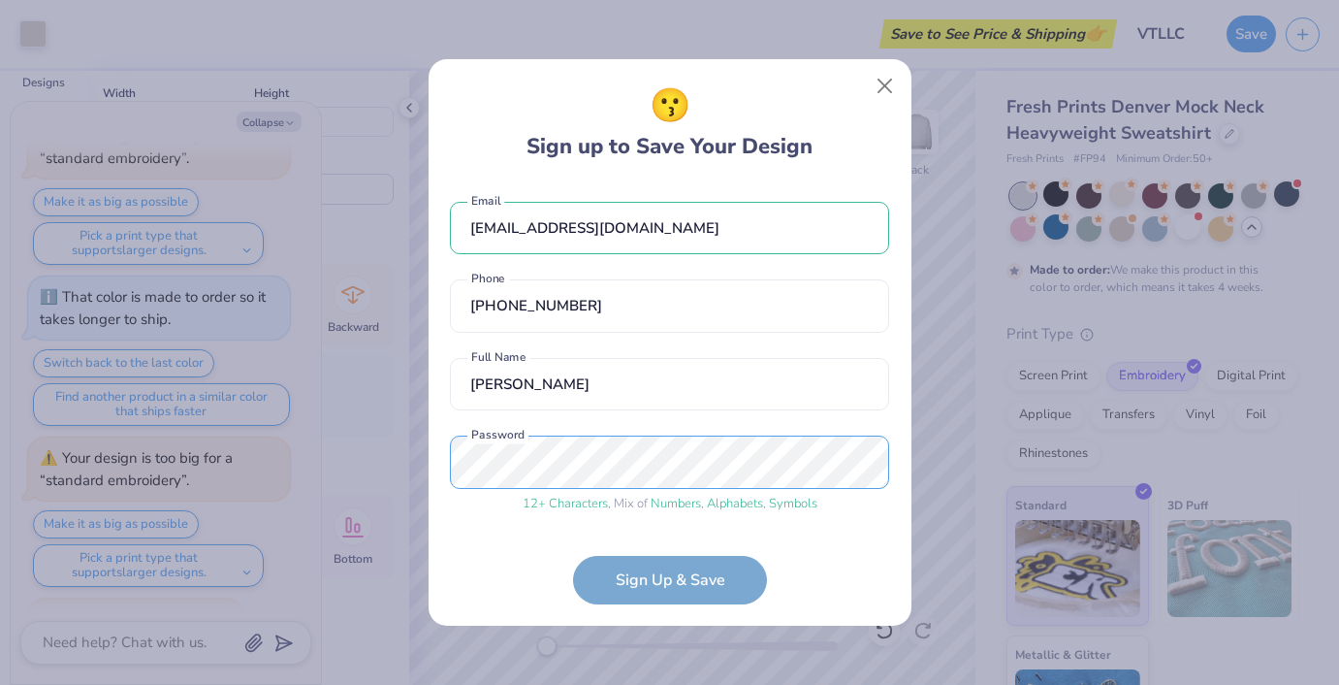
scroll to position [72, 0]
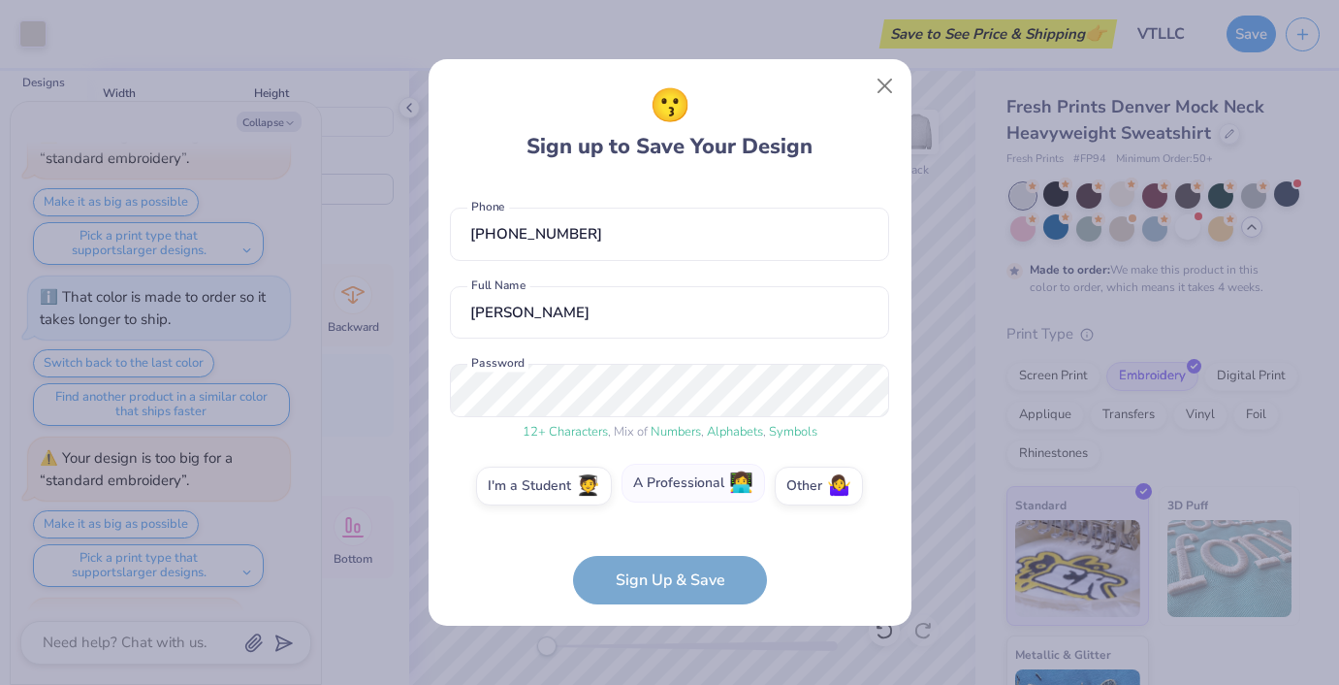
click at [688, 493] on label "A Professional 👩‍💻" at bounding box center [694, 483] width 144 height 39
click at [676, 557] on input "A Professional 👩‍💻" at bounding box center [669, 563] width 13 height 13
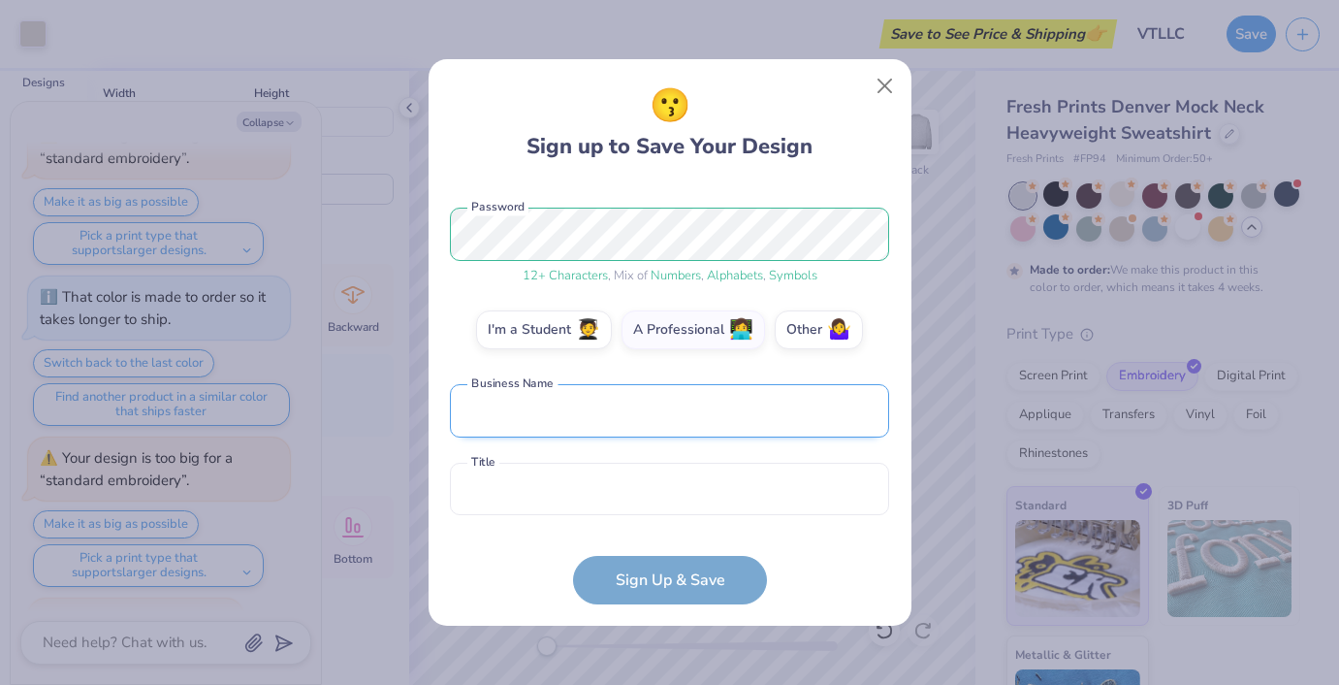
click at [674, 432] on input "text" at bounding box center [669, 410] width 439 height 53
type input "Victory Training LLC"
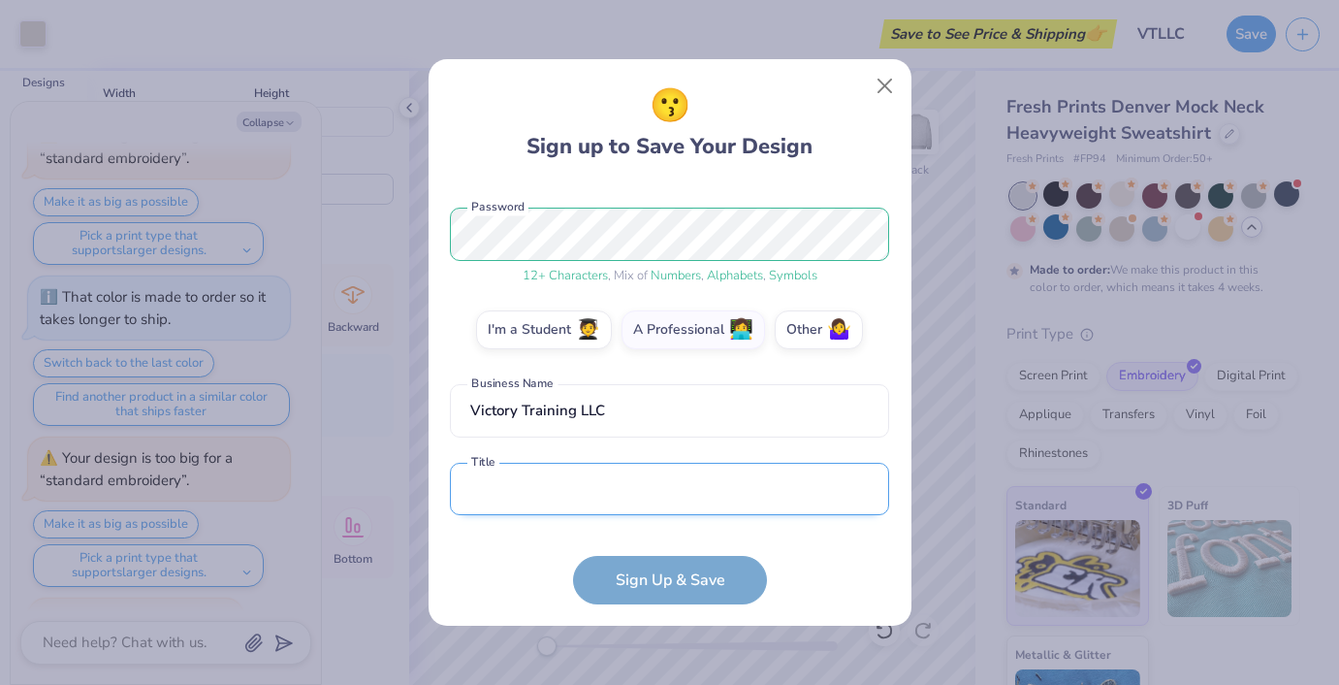
click at [641, 492] on input "text" at bounding box center [669, 489] width 439 height 53
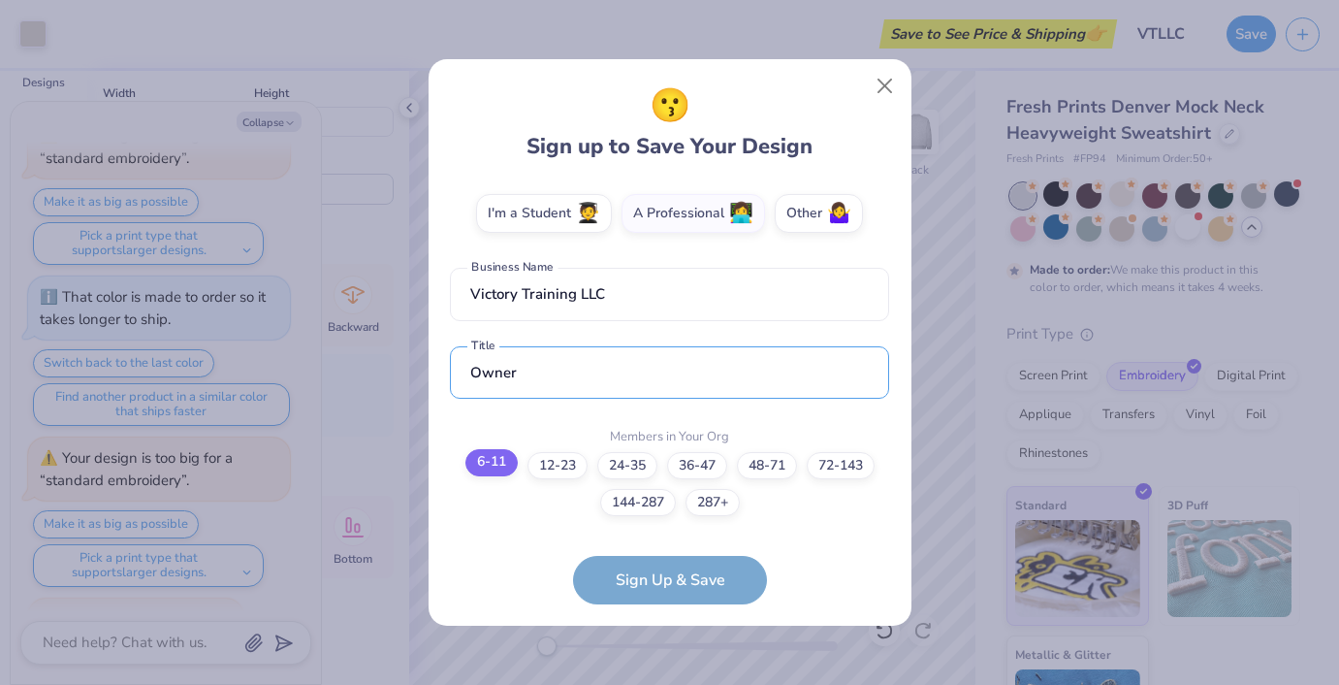
scroll to position [334, 0]
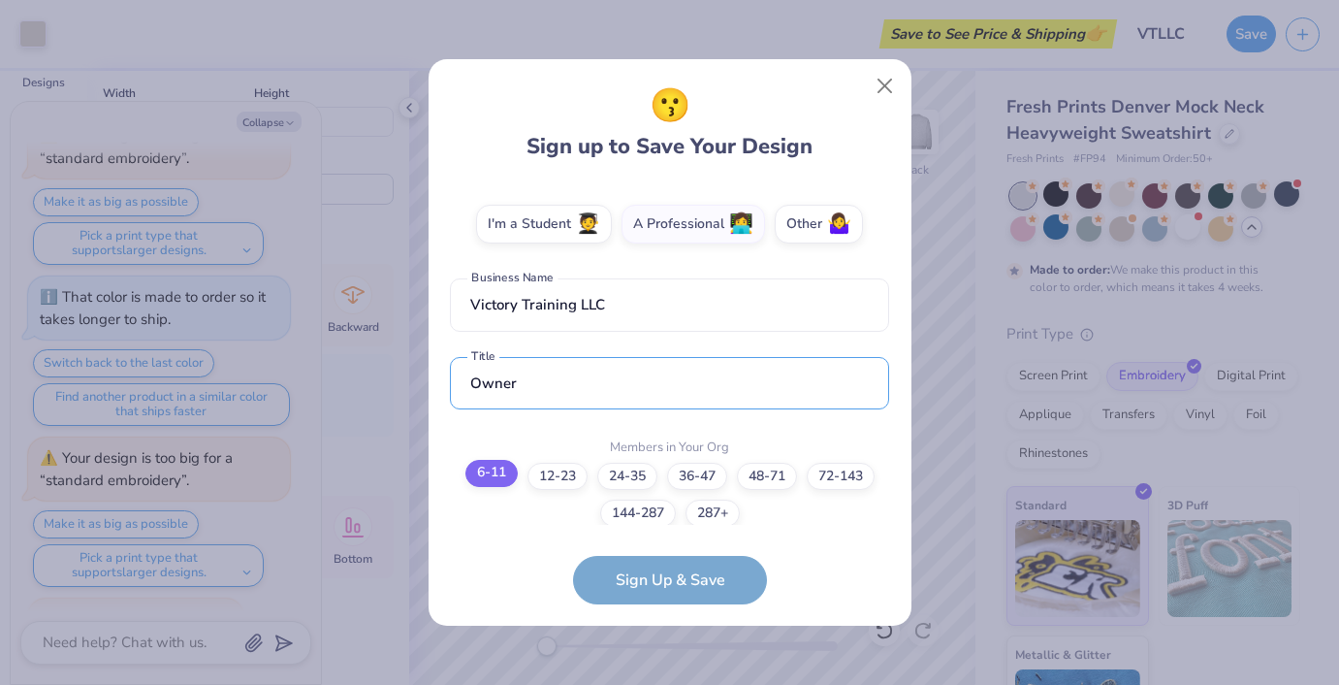
type input "Owner"
click at [493, 471] on label "6-11" at bounding box center [491, 473] width 52 height 27
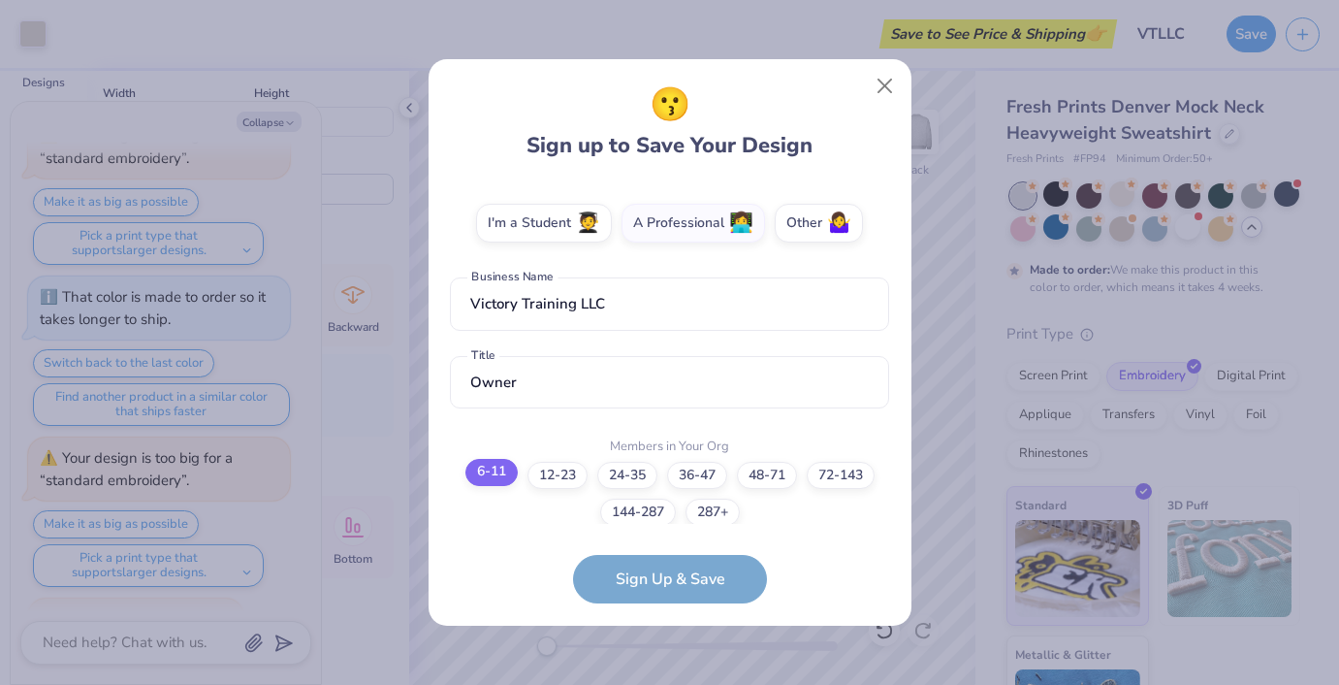
scroll to position [422, 0]
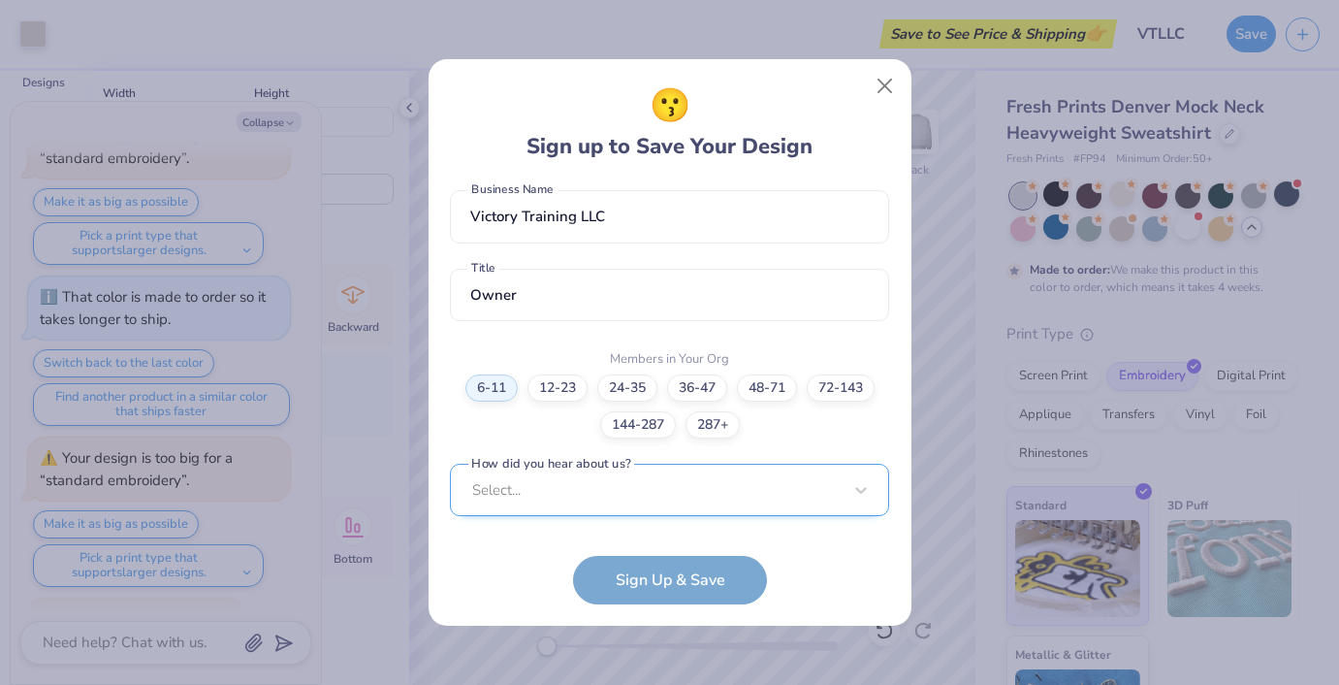
click at [666, 497] on div "Select..." at bounding box center [669, 490] width 439 height 53
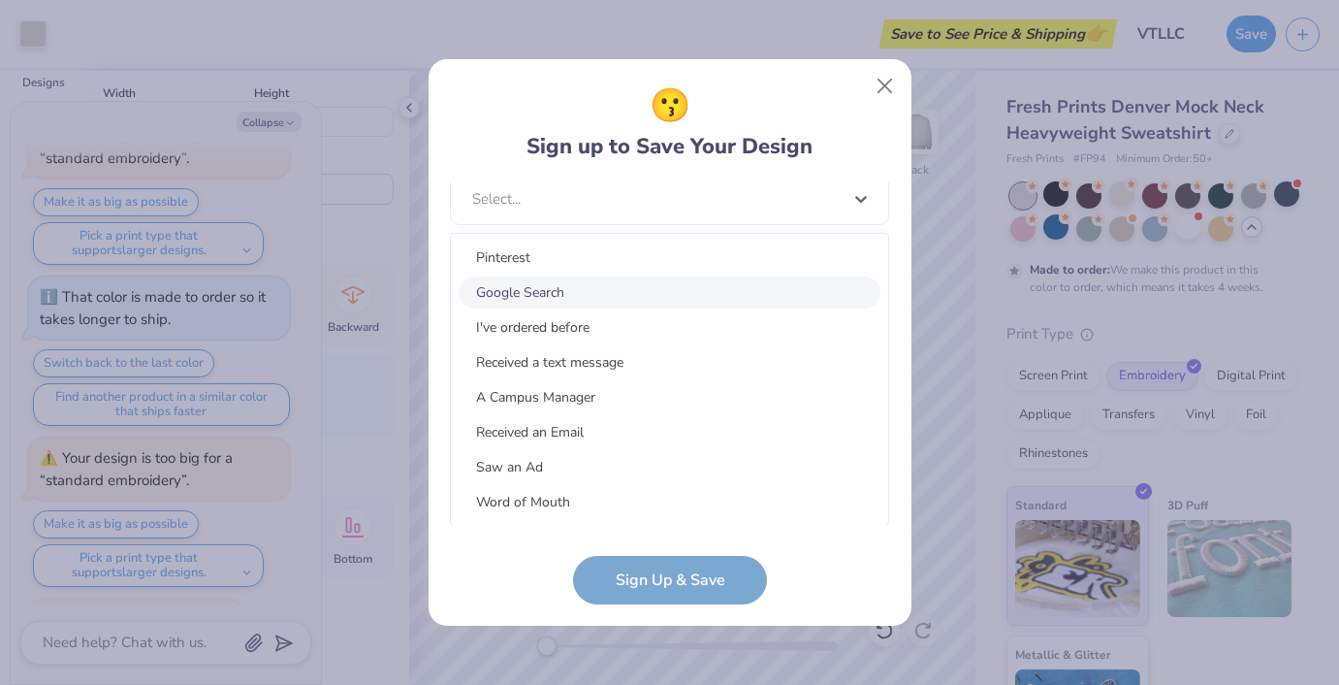
click at [543, 304] on div "Google Search" at bounding box center [670, 292] width 422 height 32
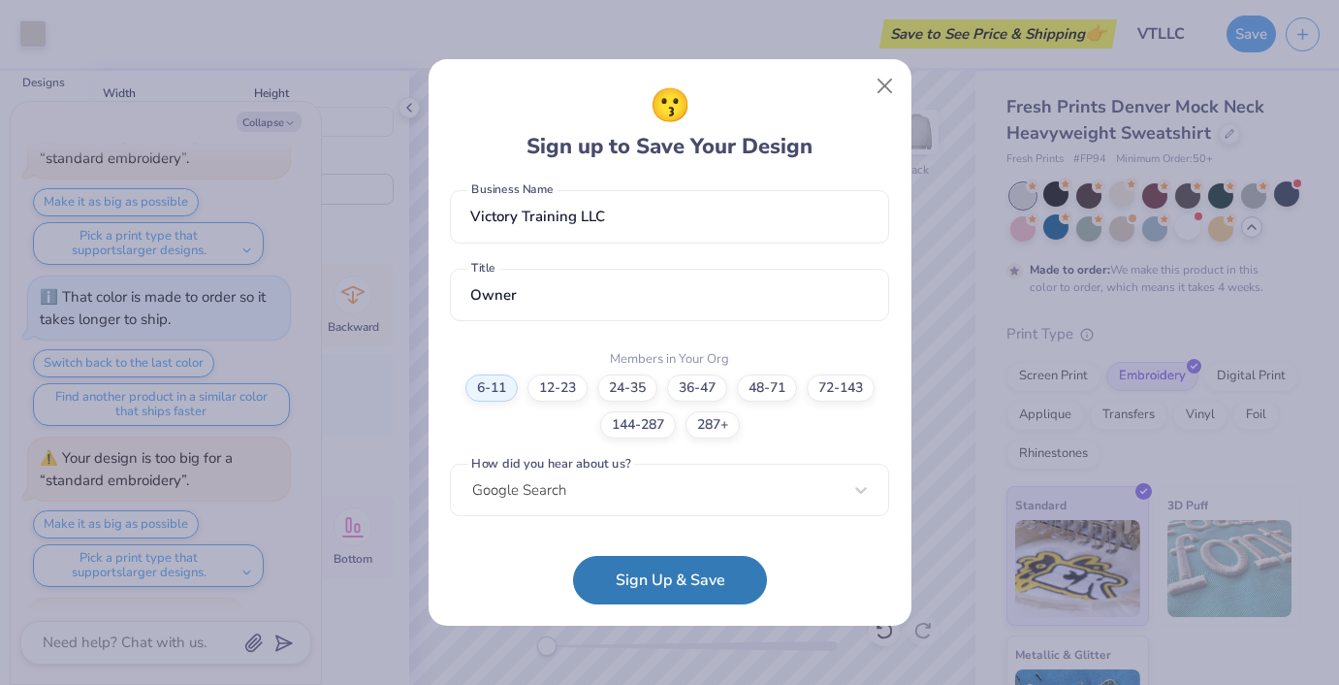
click at [657, 608] on div "😗 Sign up to Save Your Design [EMAIL_ADDRESS][DOMAIN_NAME] Email [PHONE_NUMBER]…" at bounding box center [670, 342] width 483 height 566
click at [663, 577] on button "Sign Up & Save" at bounding box center [670, 575] width 194 height 48
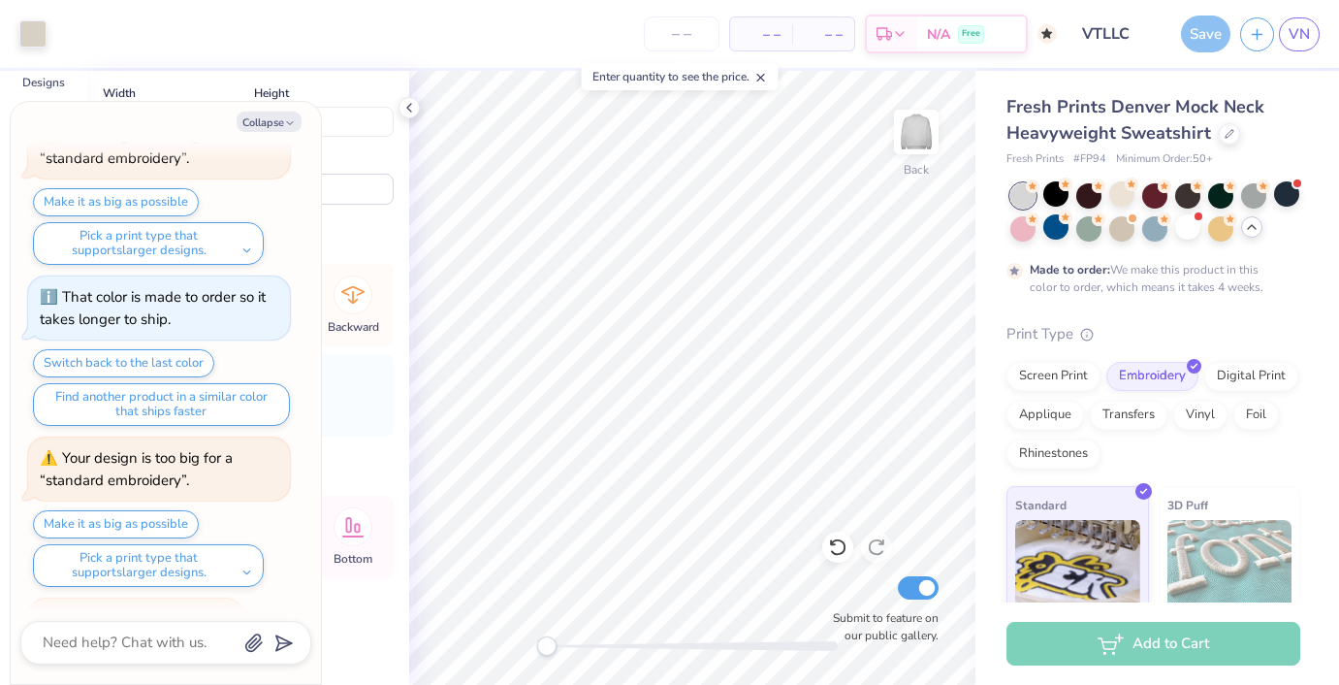
scroll to position [1319, 0]
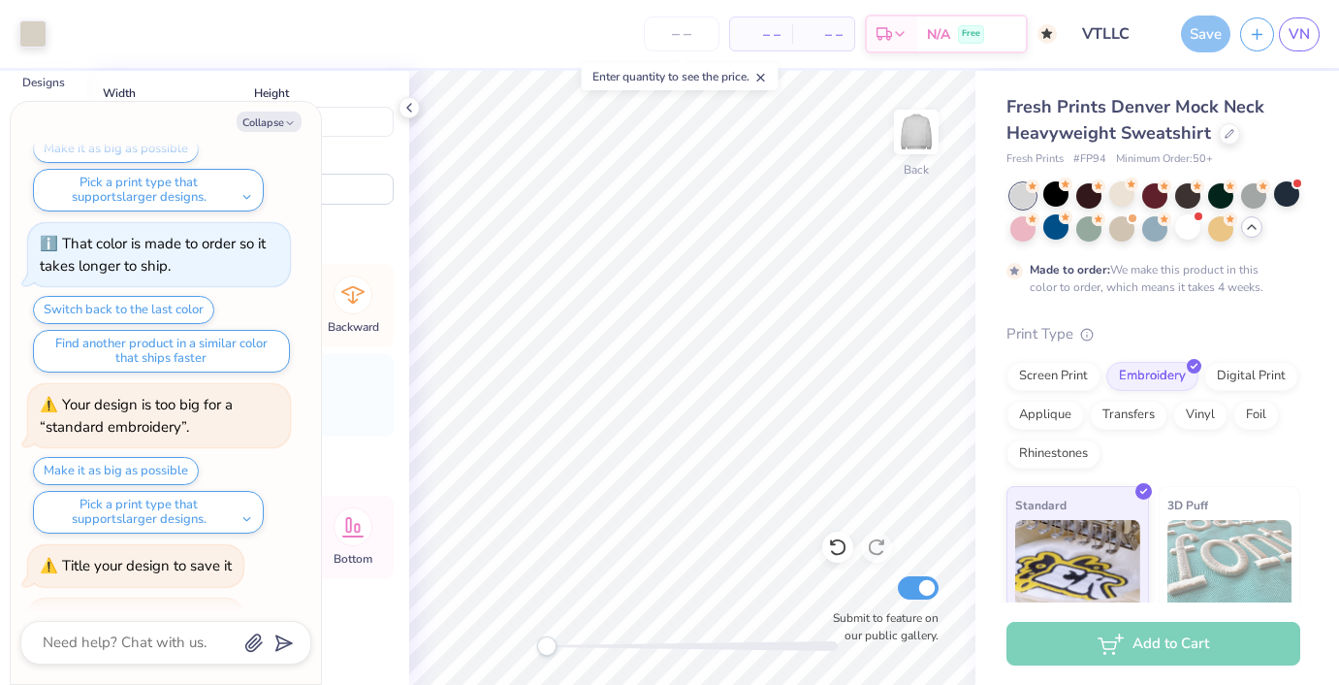
click at [1203, 45] on div "Save" at bounding box center [1205, 34] width 49 height 37
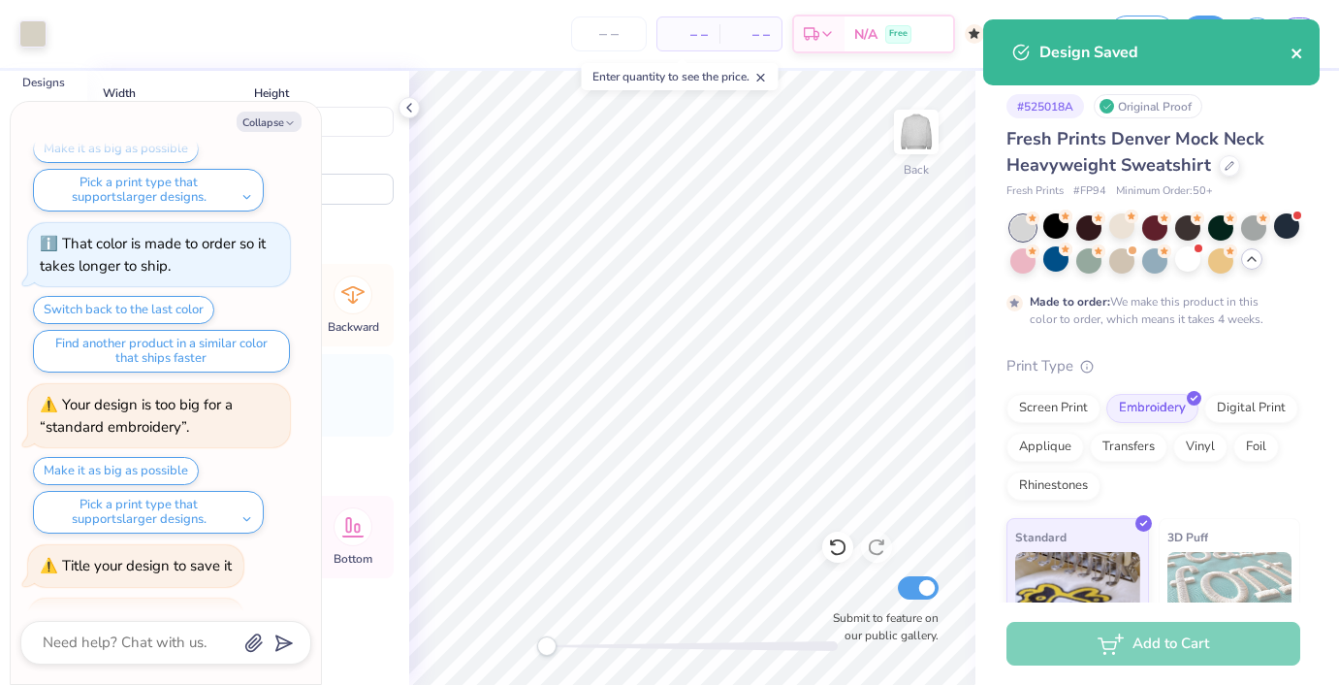
click at [1295, 51] on icon "close" at bounding box center [1297, 53] width 10 height 10
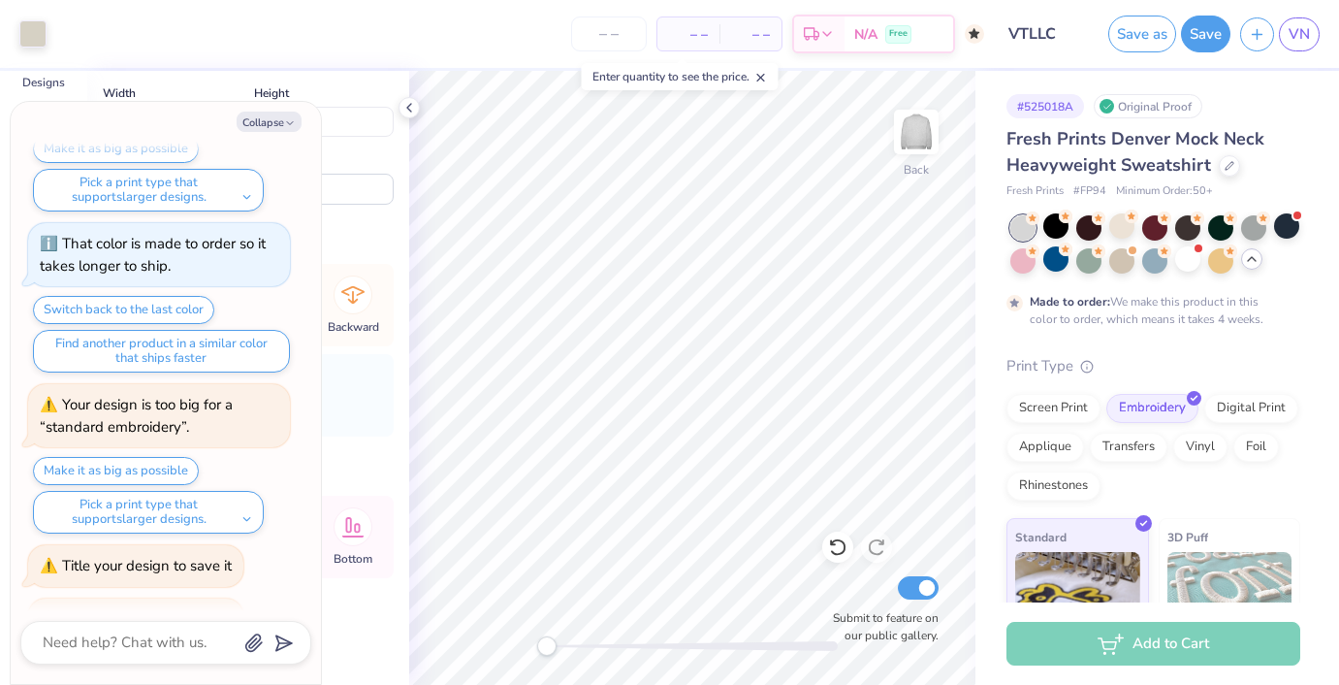
type textarea "x"
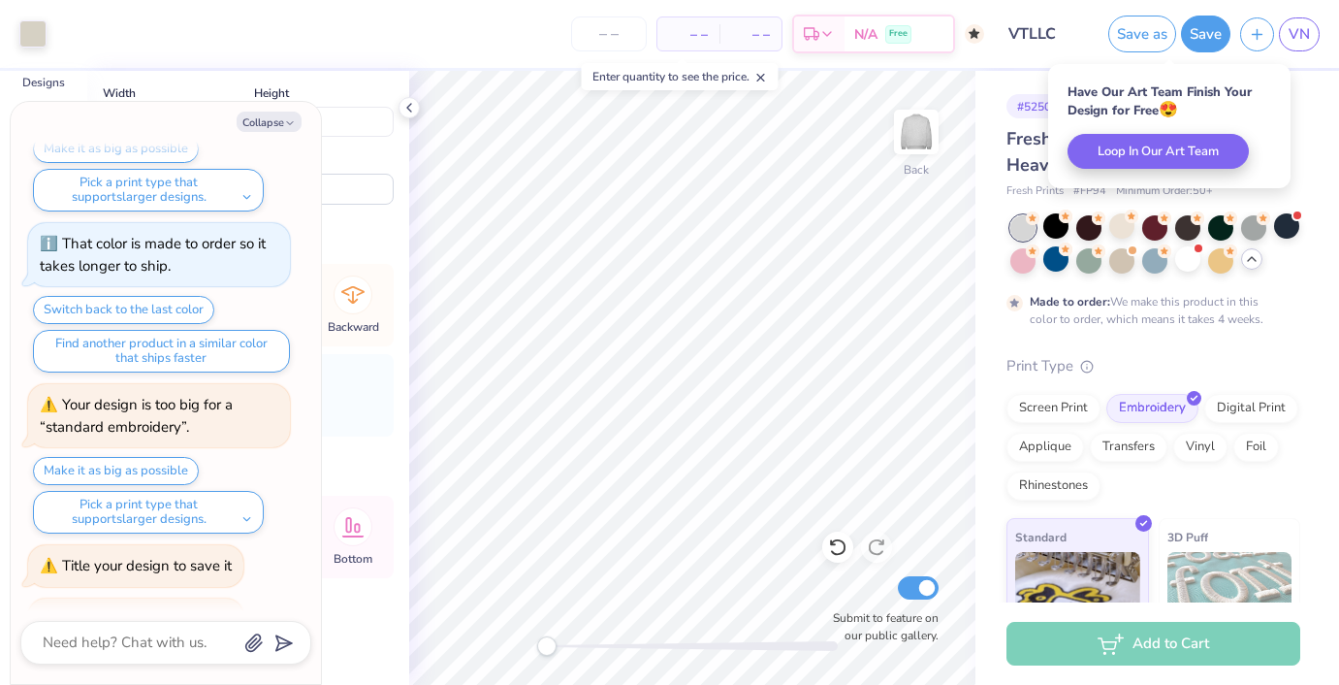
click at [705, 41] on span "– –" at bounding box center [688, 34] width 39 height 20
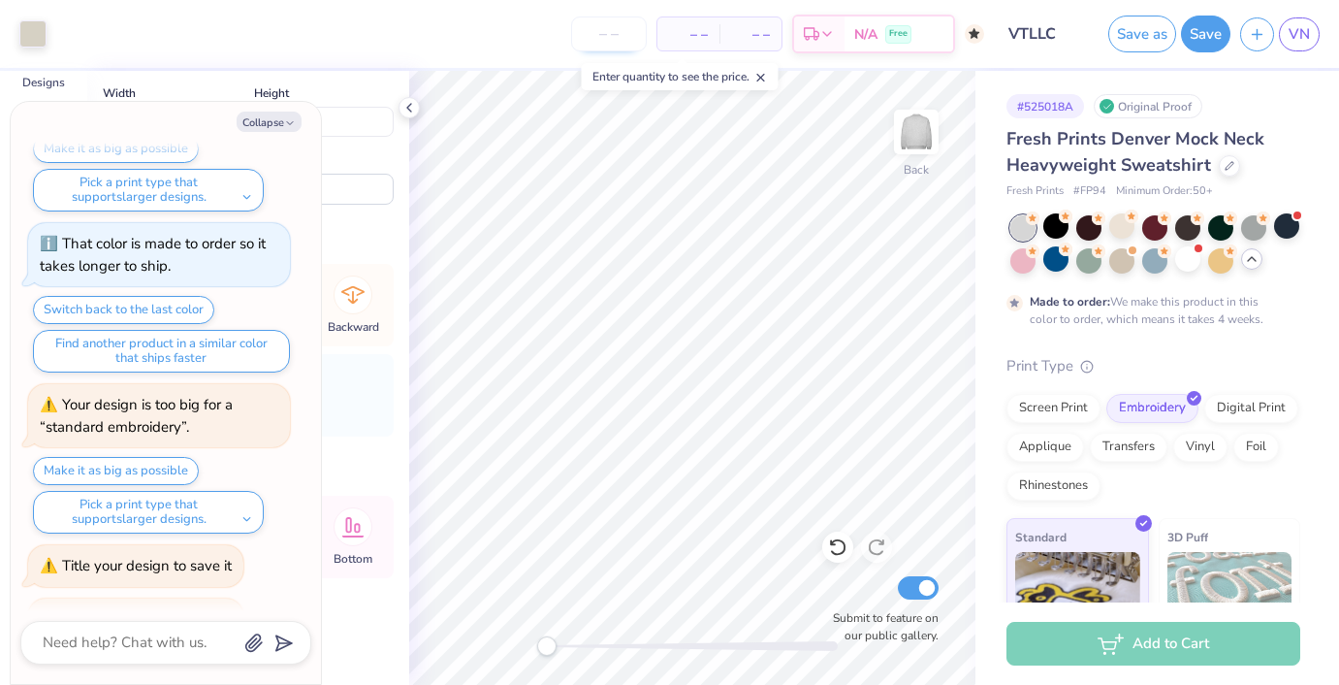
click at [611, 25] on input "number" at bounding box center [609, 33] width 76 height 35
type input "50"
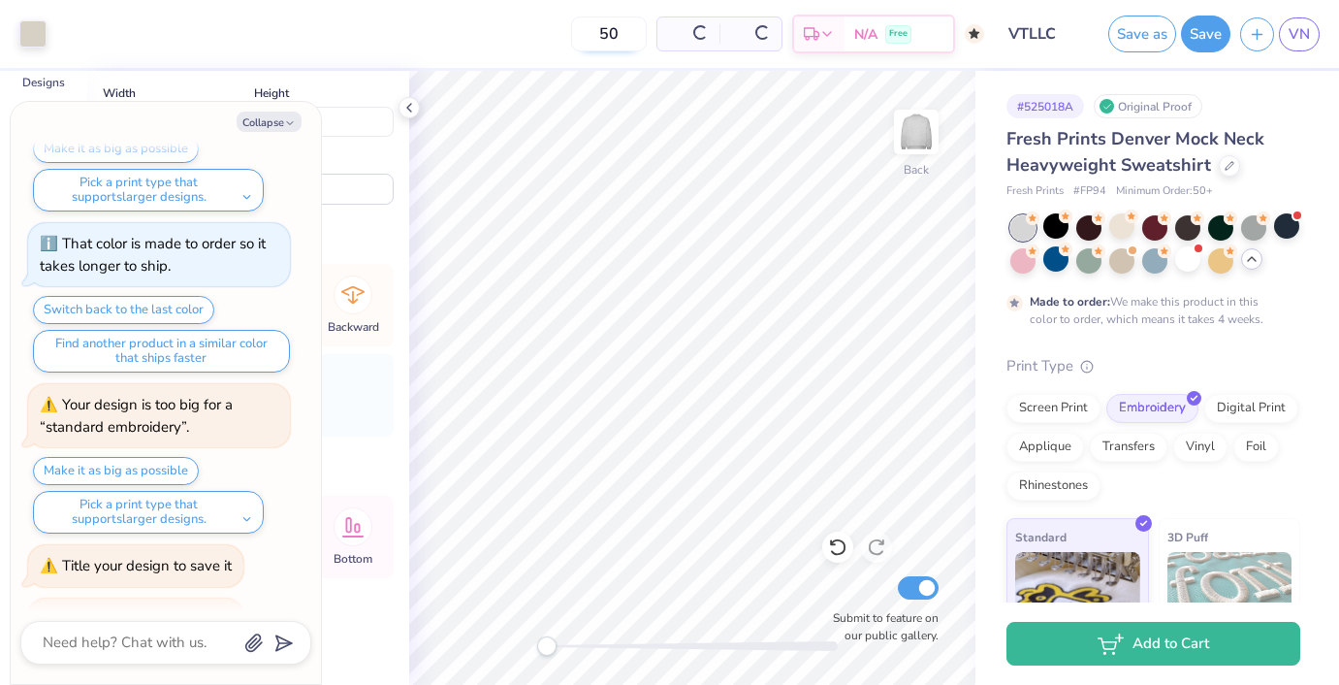
type textarea "x"
type input "5"
type input "150"
type textarea "x"
type input "1"
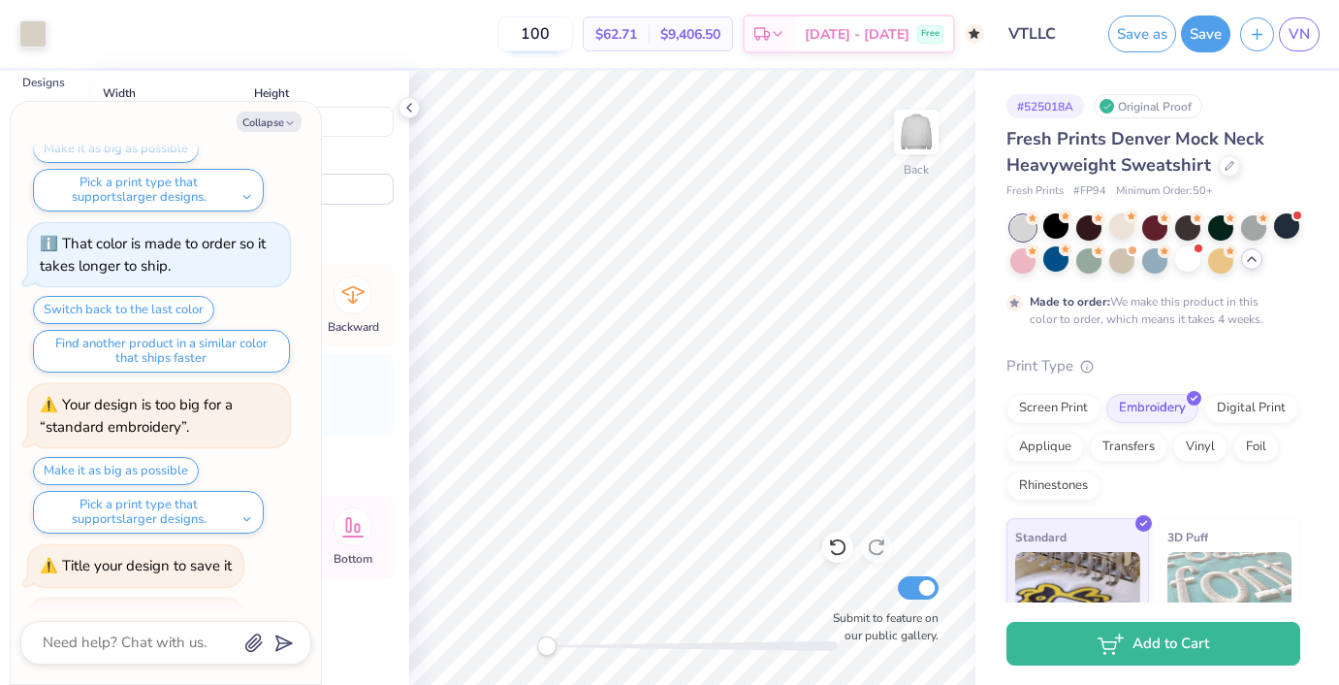
type input "1000"
type textarea "x"
type input "1"
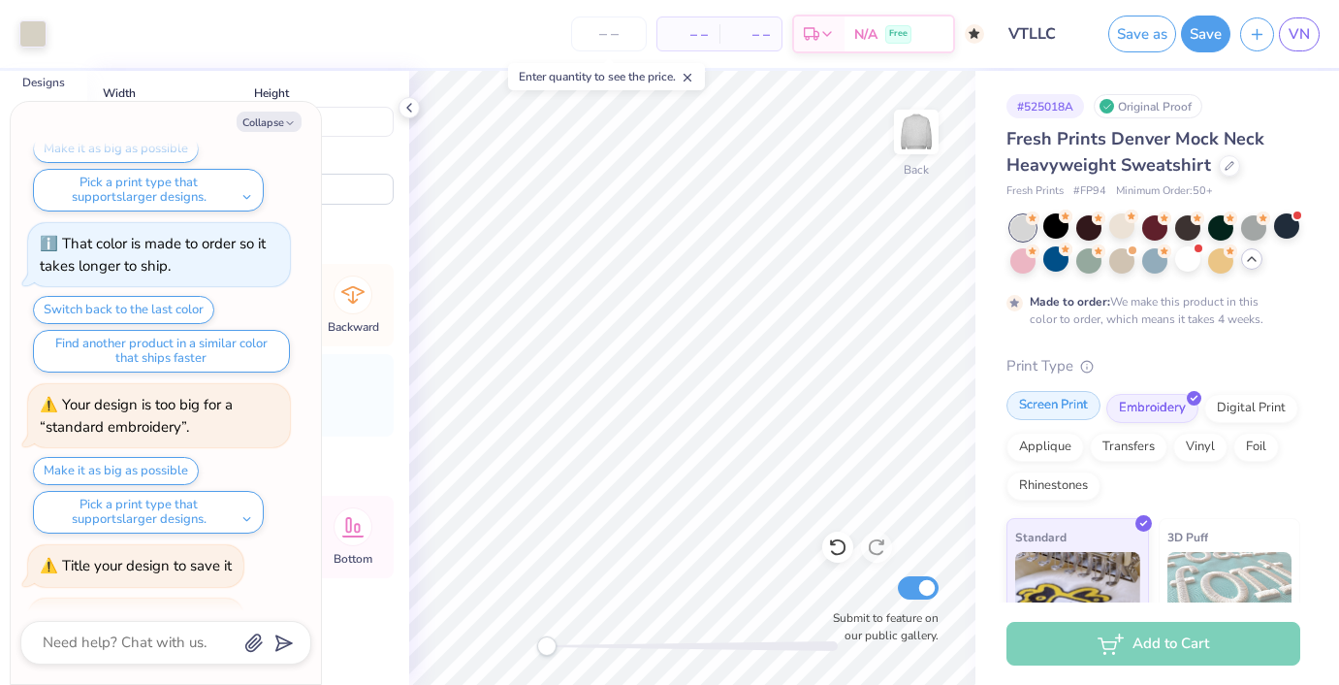
click at [1066, 401] on div "Screen Print" at bounding box center [1054, 405] width 94 height 29
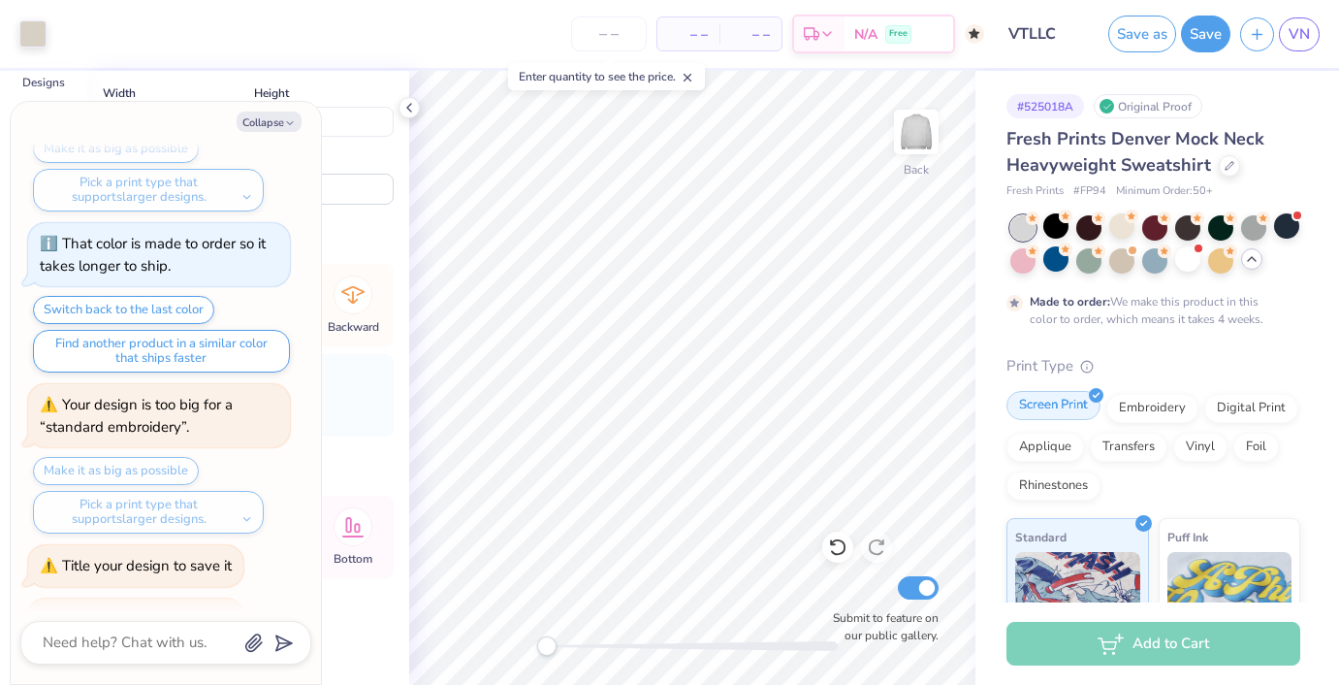
type textarea "x"
click at [618, 37] on input "number" at bounding box center [609, 33] width 76 height 35
type input "50"
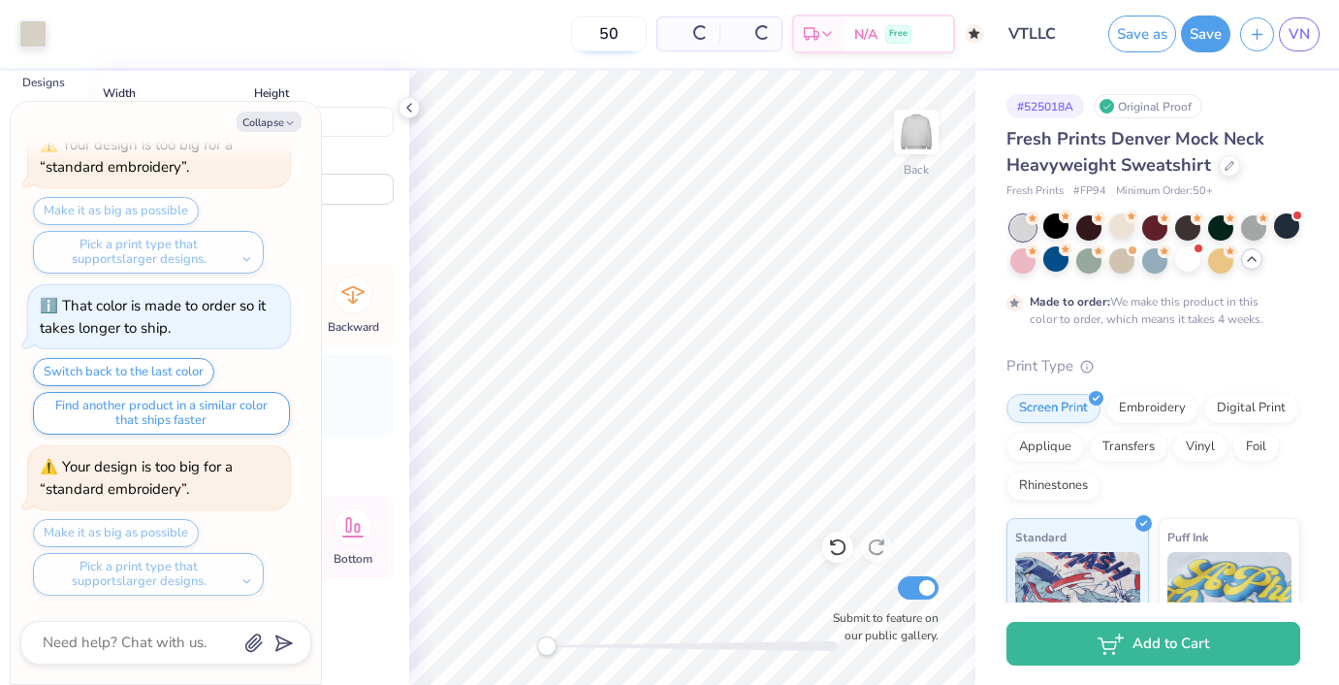
scroll to position [1381, 0]
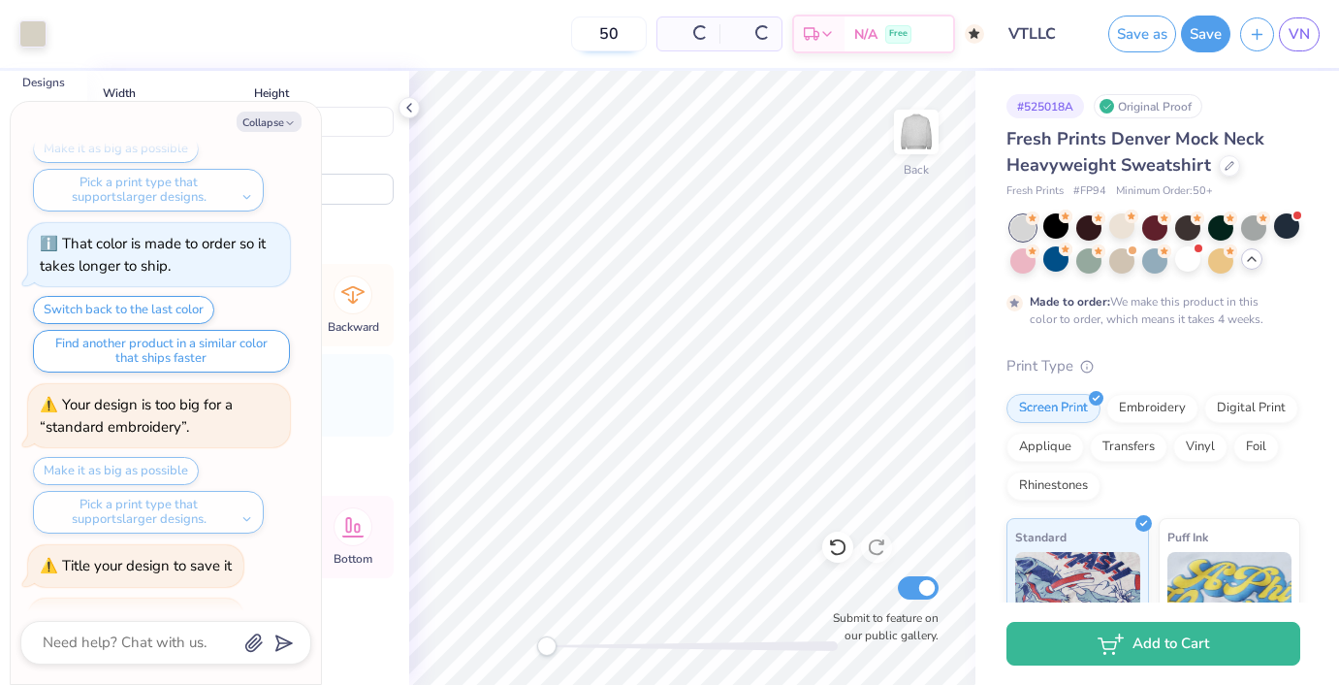
type textarea "x"
type input "5"
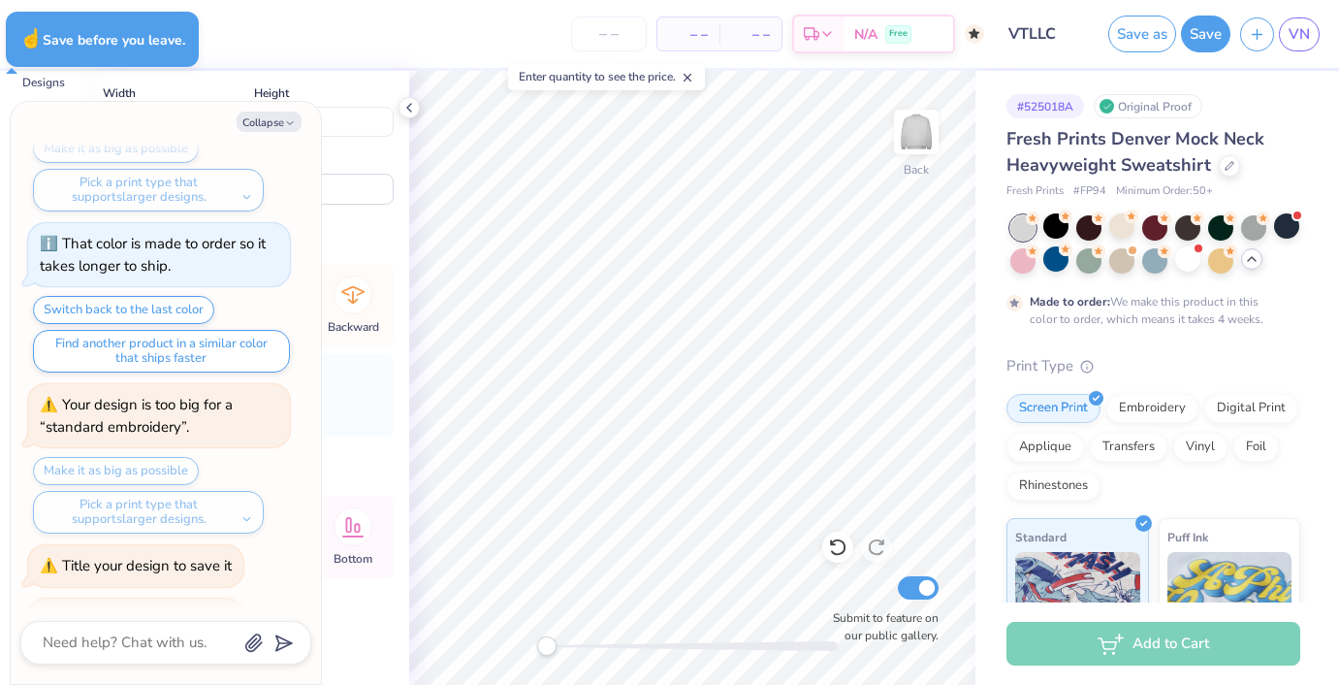
type textarea "x"
